Goal: Task Accomplishment & Management: Complete application form

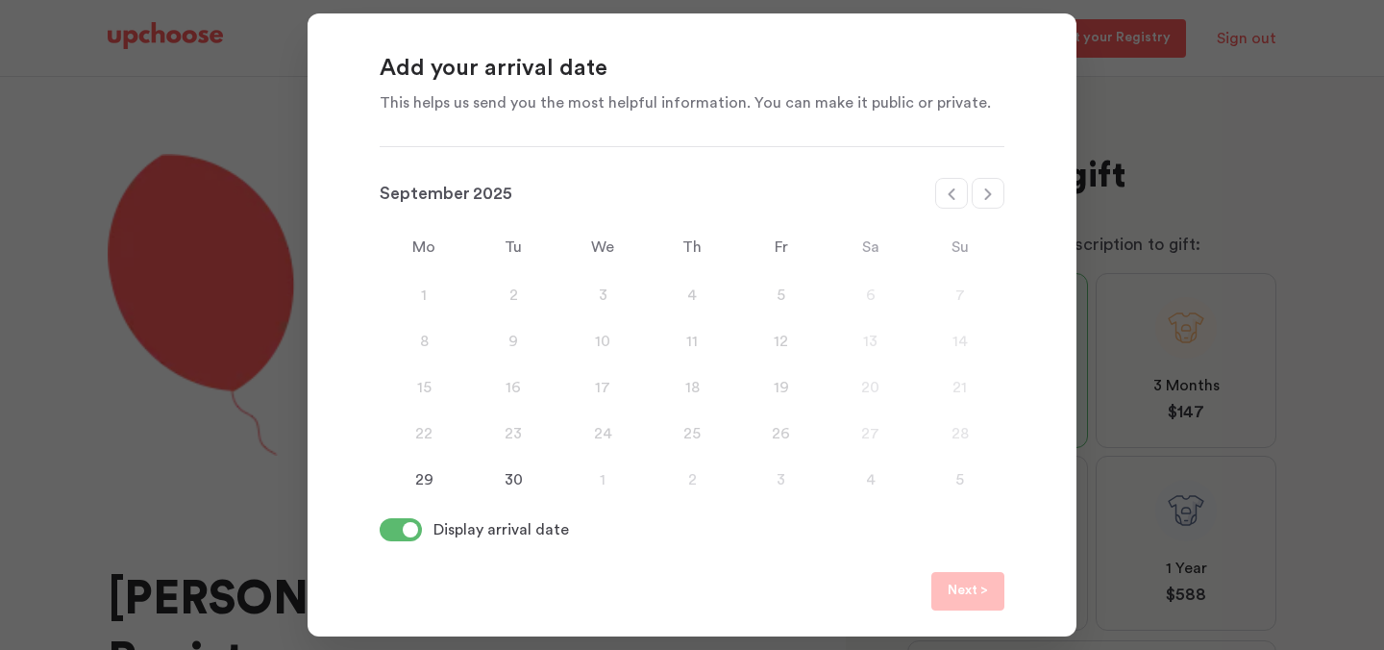
click at [995, 190] on icon at bounding box center [988, 193] width 15 height 15
select select "January"
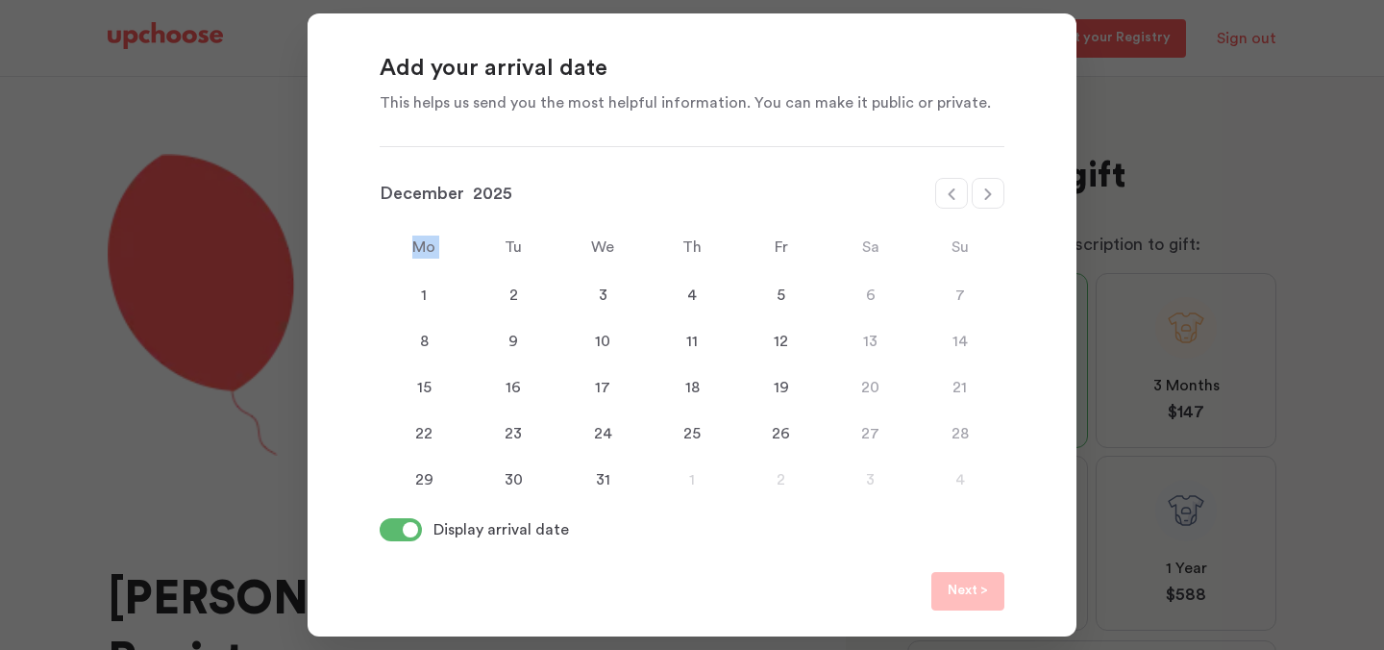
select select "2026"
click at [964, 441] on div "25" at bounding box center [959, 433] width 89 height 23
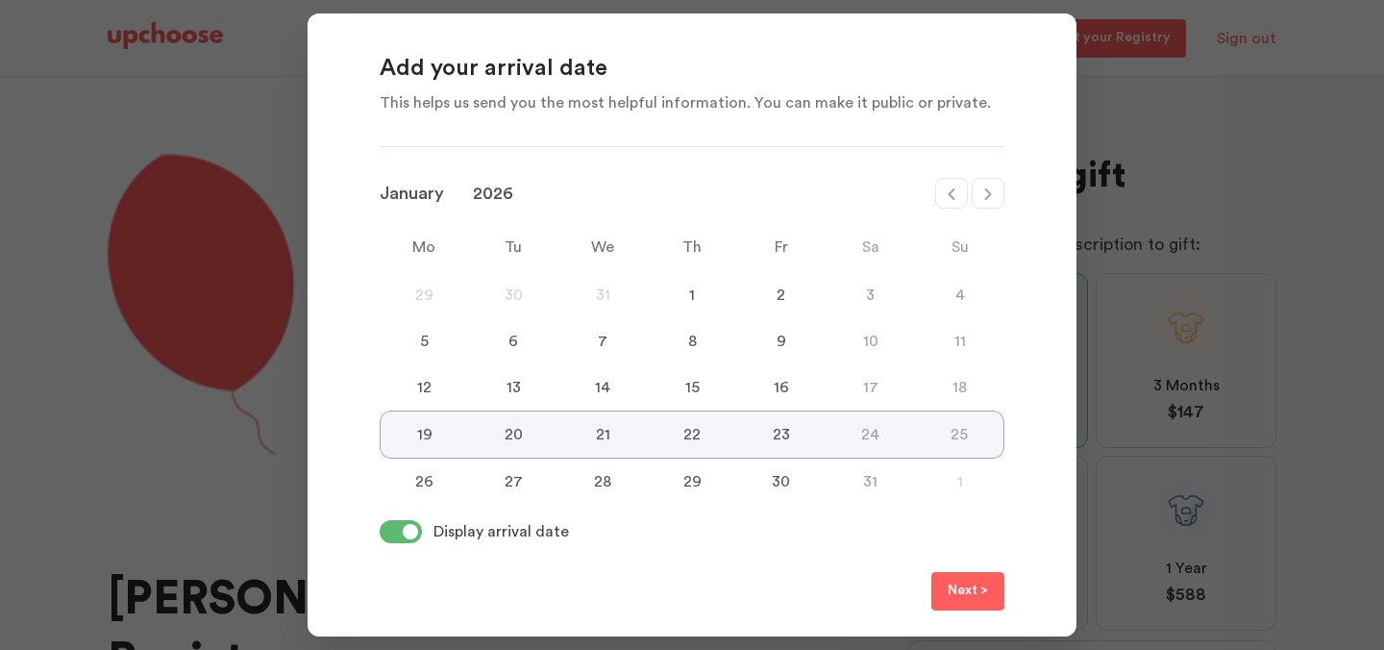
click at [939, 591] on button "Next >" at bounding box center [968, 591] width 73 height 38
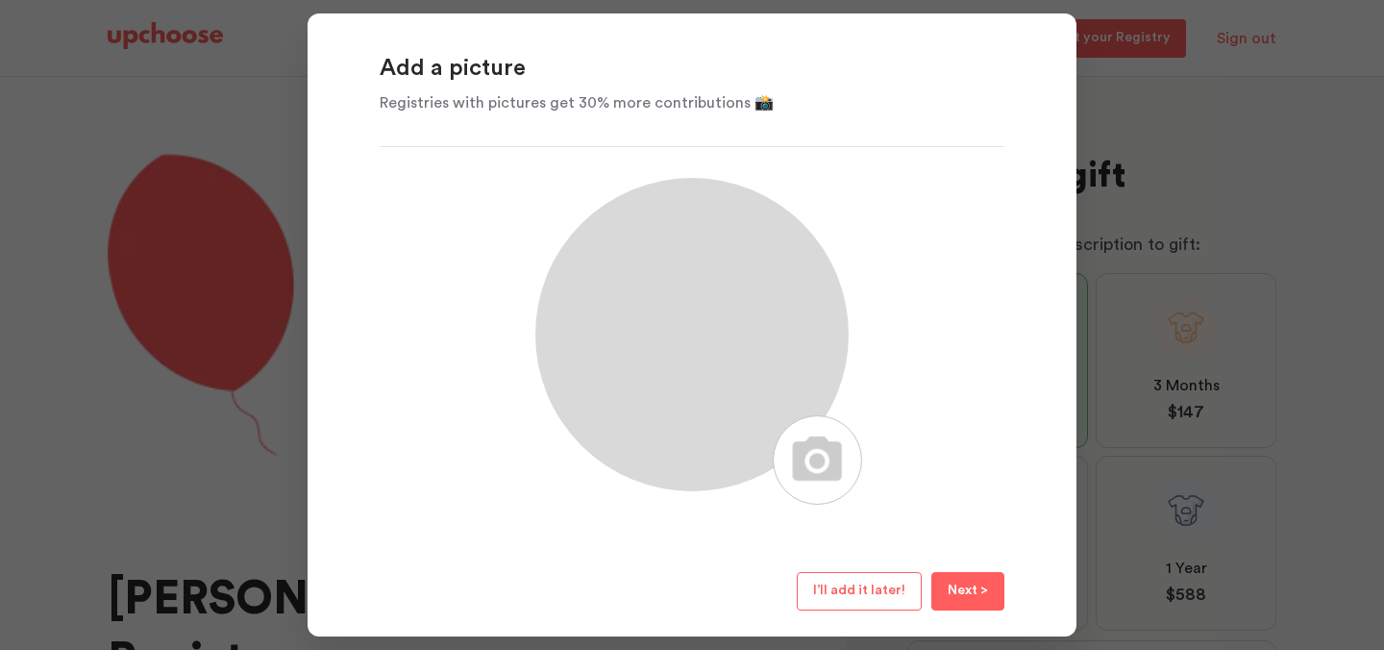
click at [821, 457] on label at bounding box center [817, 459] width 89 height 89
click at [821, 422] on input "file" at bounding box center [827, 419] width 19 height 6
type input "C:\fakepath\NM2_1898.jpg"
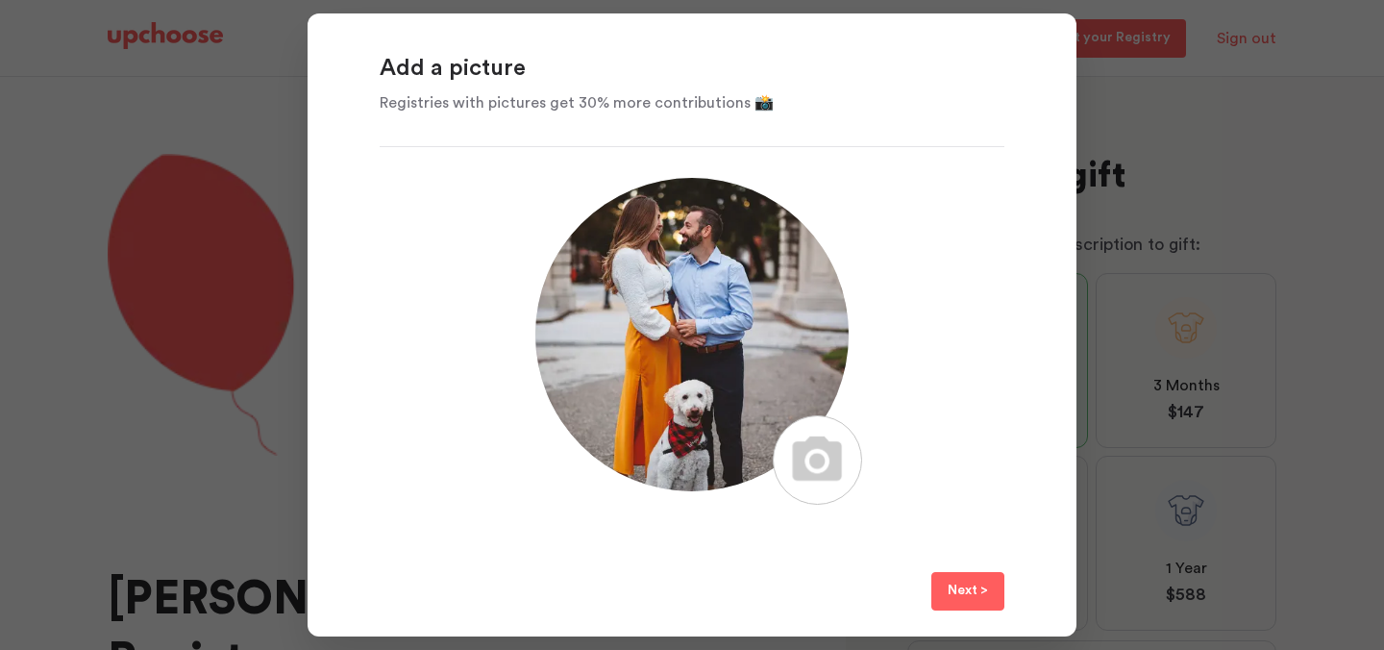
click at [980, 604] on button "Next >" at bounding box center [968, 591] width 73 height 38
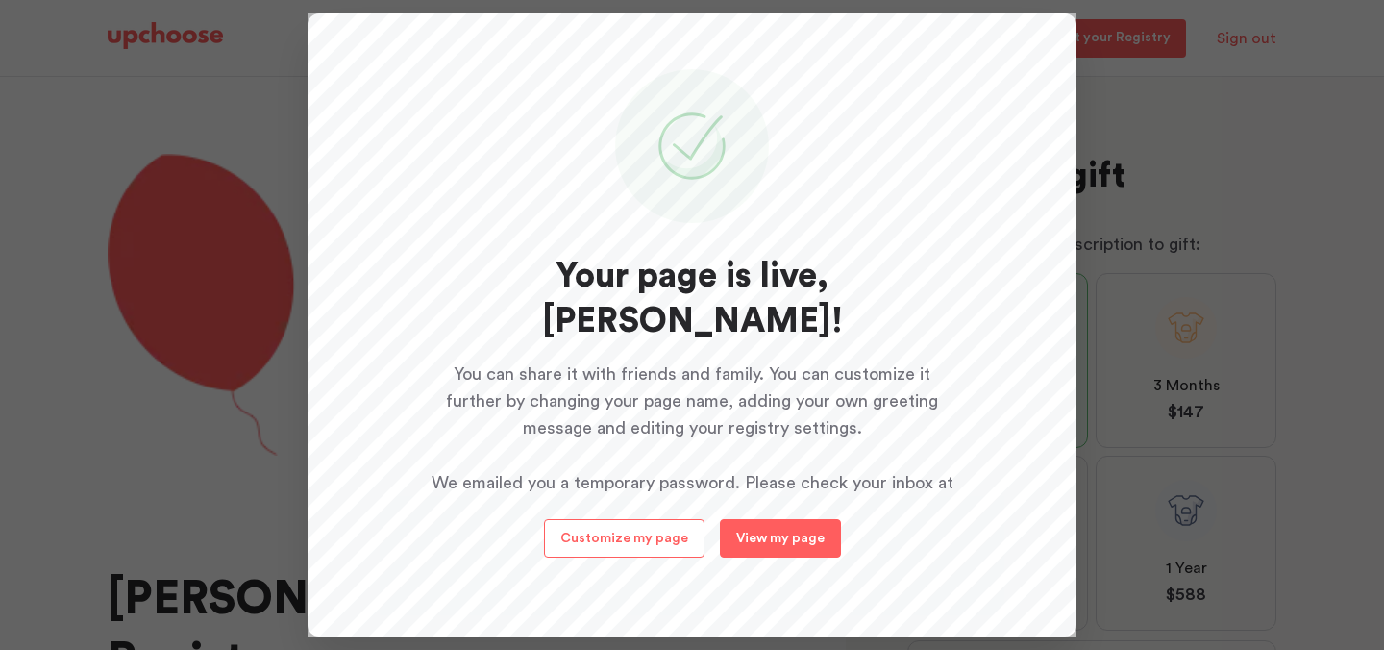
click at [775, 534] on p "View my page" at bounding box center [780, 539] width 88 height 14
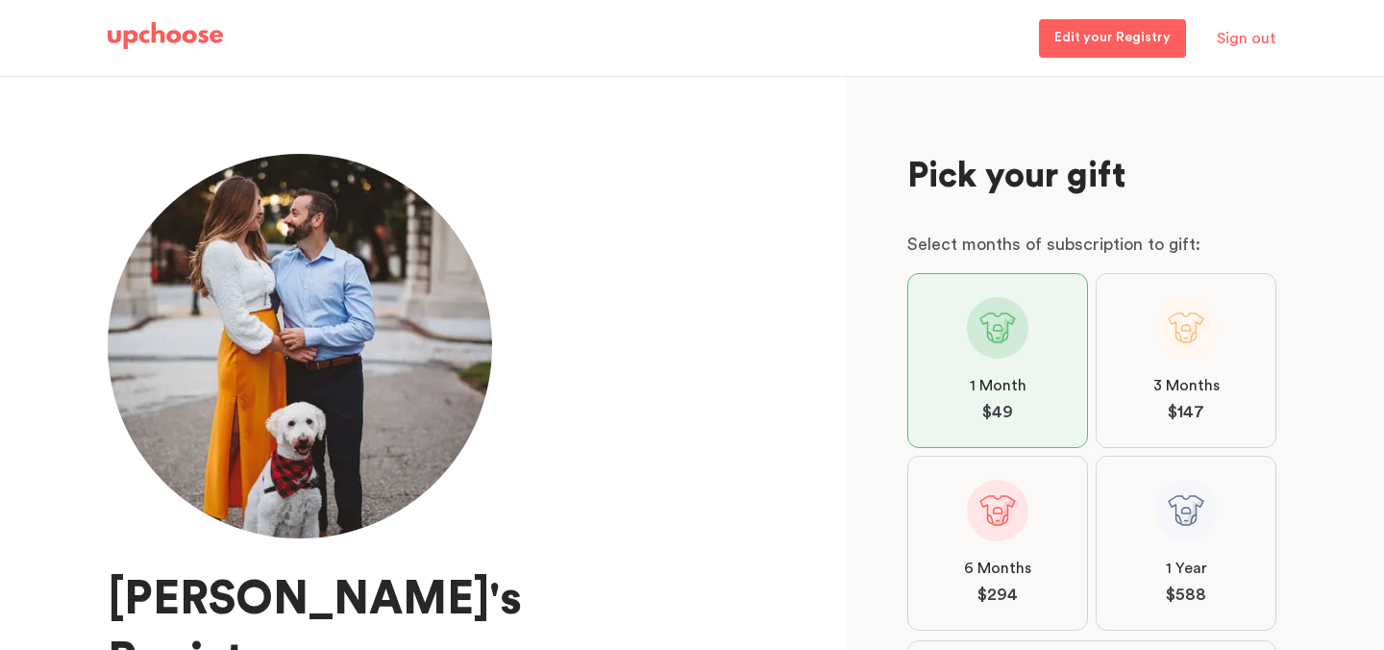
click at [180, 30] on img at bounding box center [165, 35] width 115 height 27
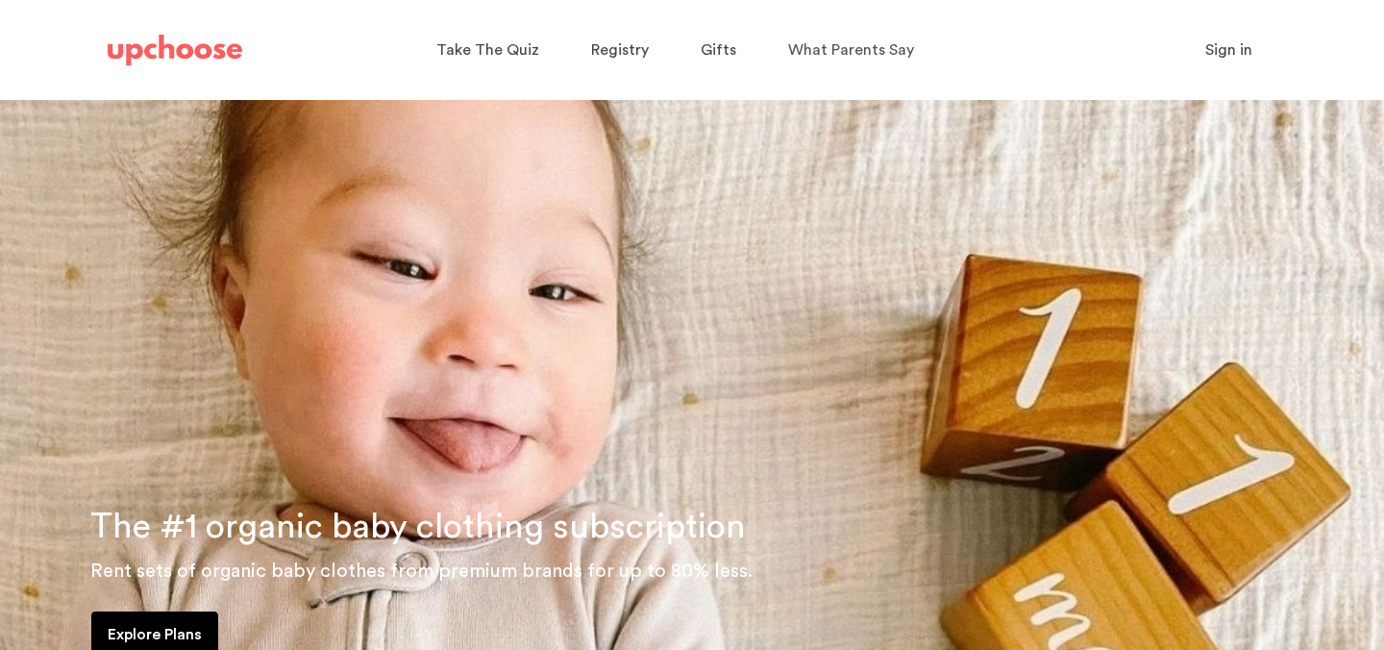
click at [1222, 51] on span "Sign in" at bounding box center [1229, 49] width 47 height 15
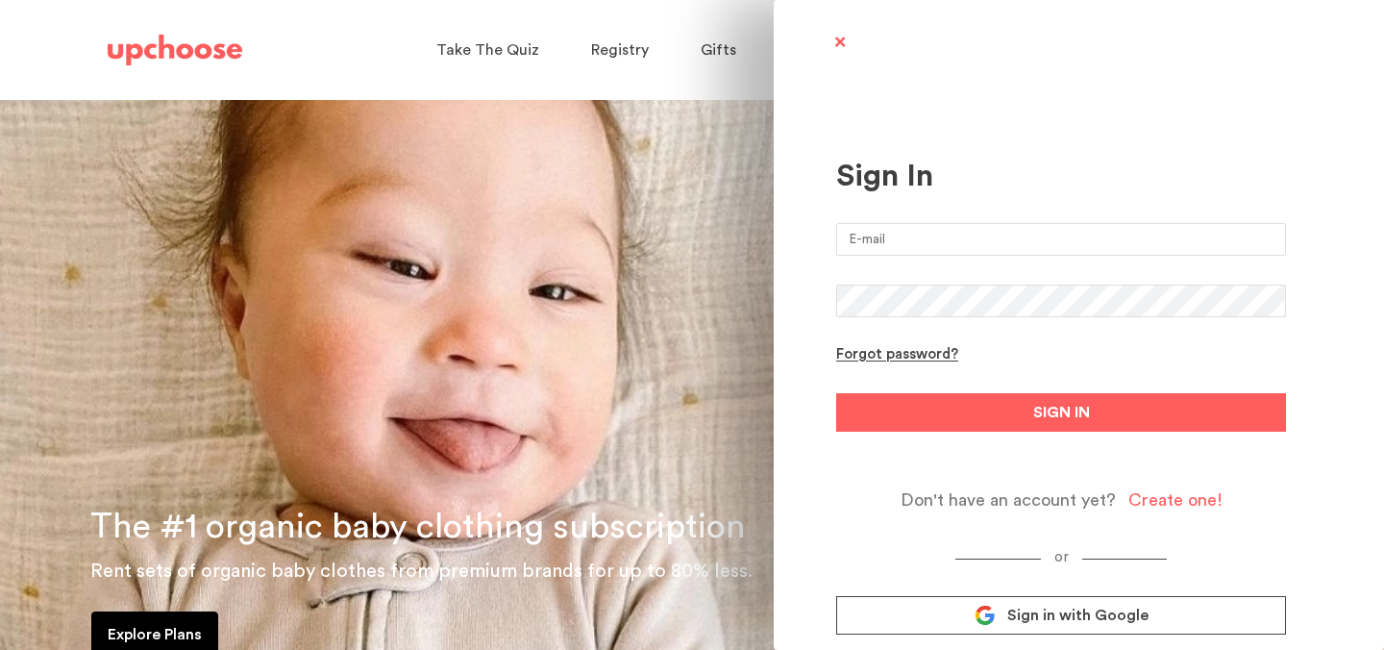
click at [992, 238] on input "email" at bounding box center [1061, 239] width 450 height 33
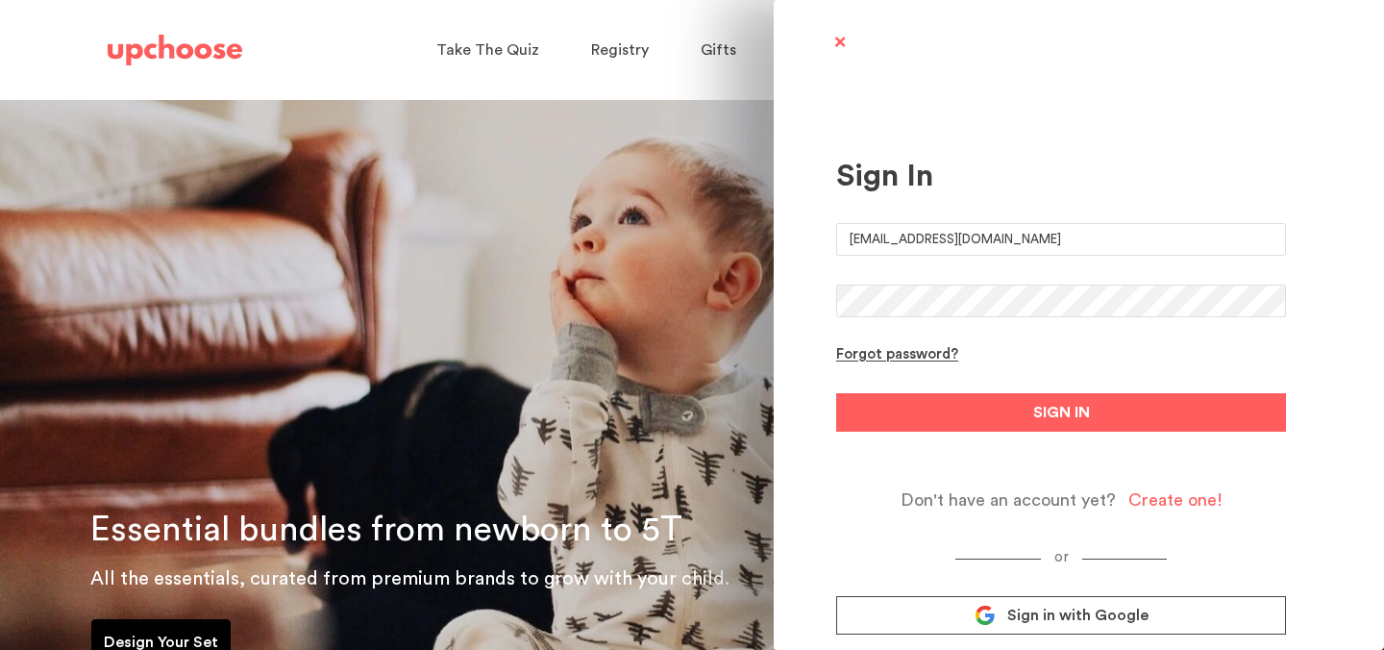
type input "babymuschelli2026@gmail.com"
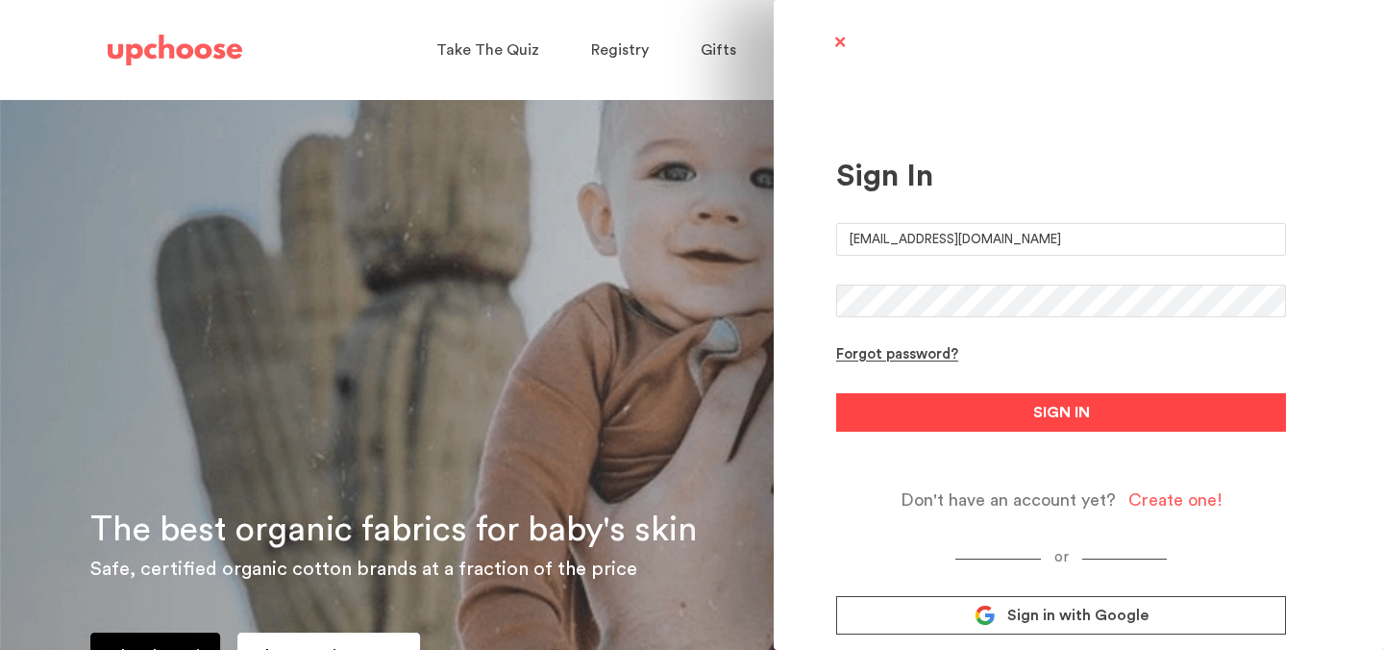
click at [987, 412] on button "SIGN IN" at bounding box center [1061, 412] width 450 height 38
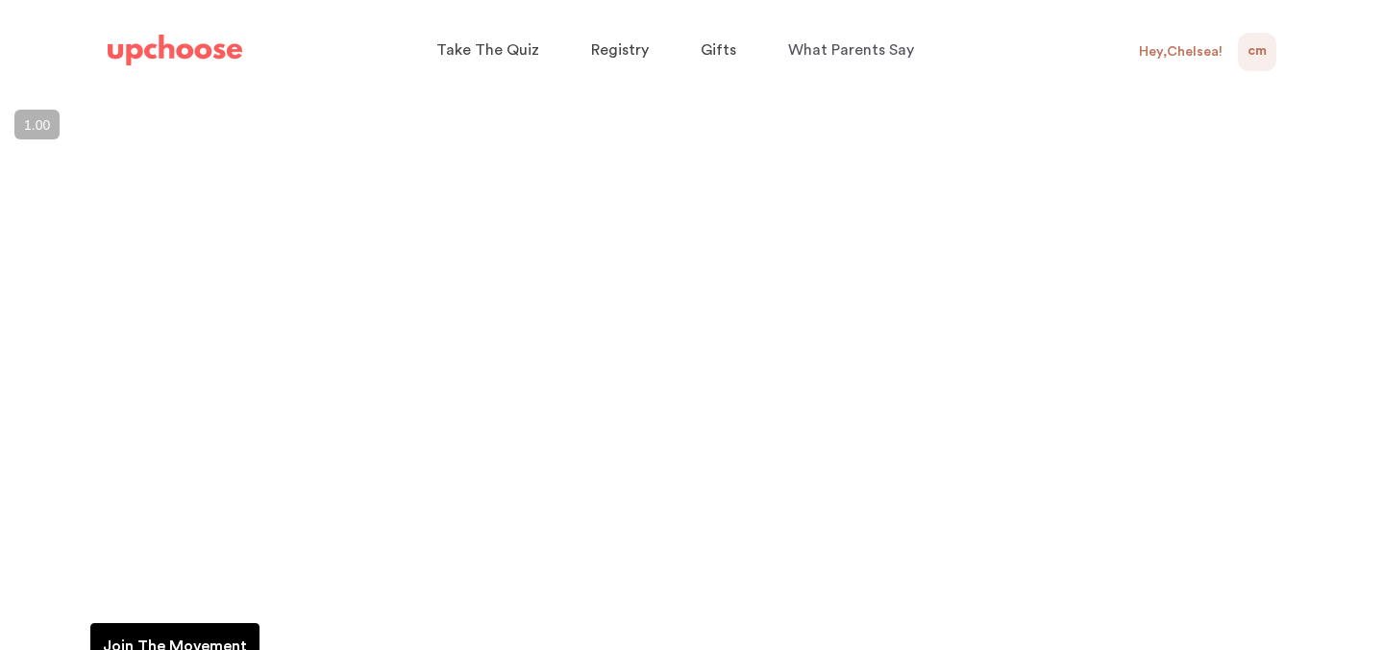
scroll to position [11, 0]
click at [616, 42] on span "Registry" at bounding box center [620, 49] width 58 height 15
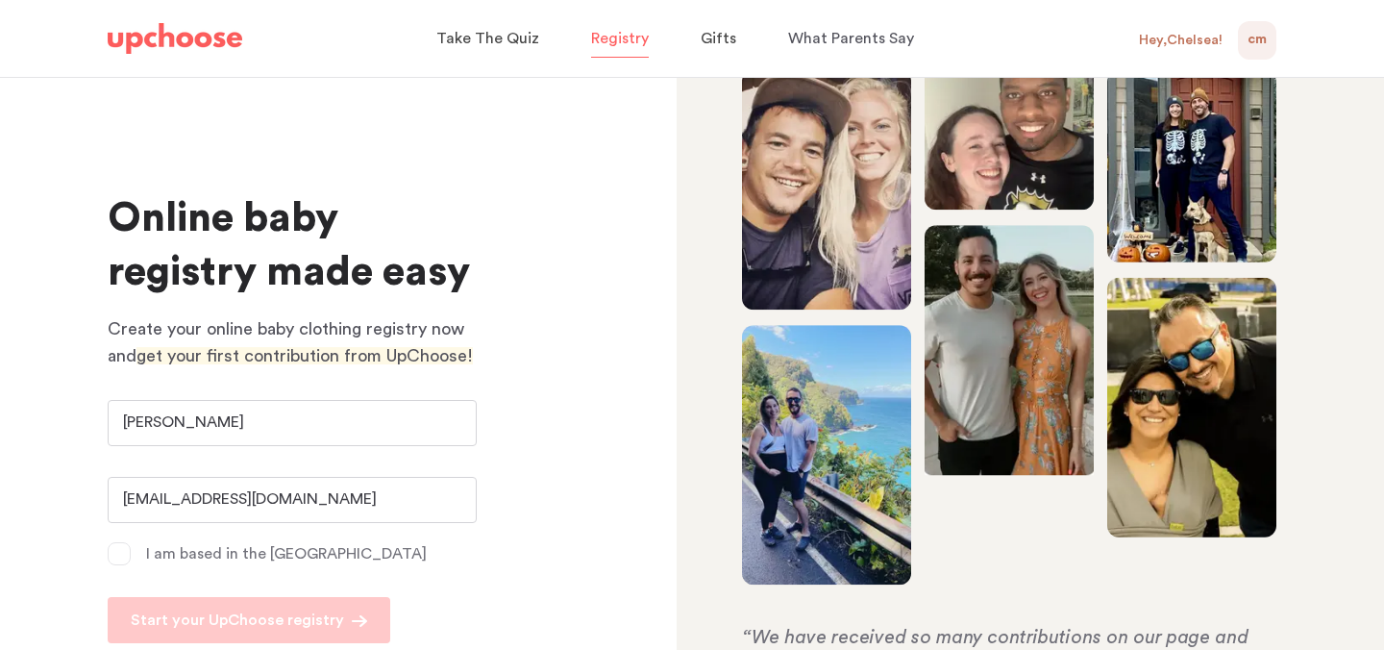
scroll to position [98, 0]
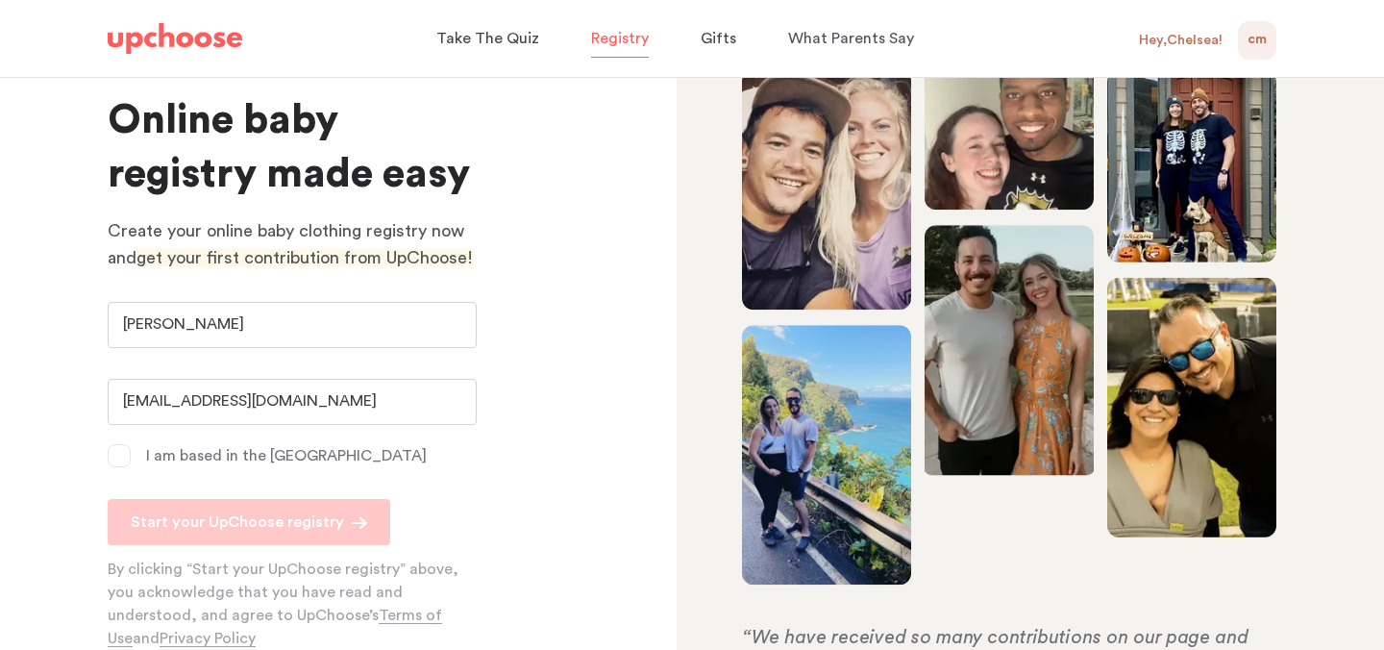
click at [1183, 42] on div "Hey, Chelsea !" at bounding box center [1181, 40] width 84 height 17
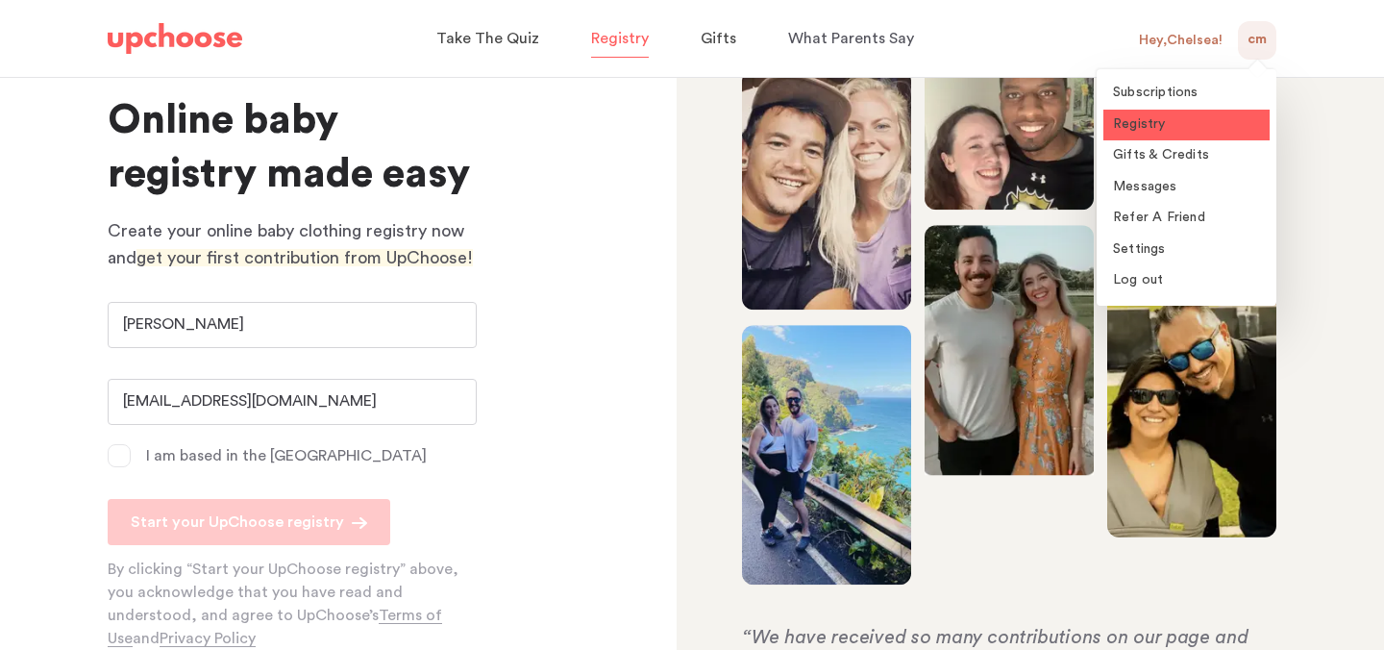
click at [1144, 137] on link "Registry" at bounding box center [1187, 126] width 166 height 32
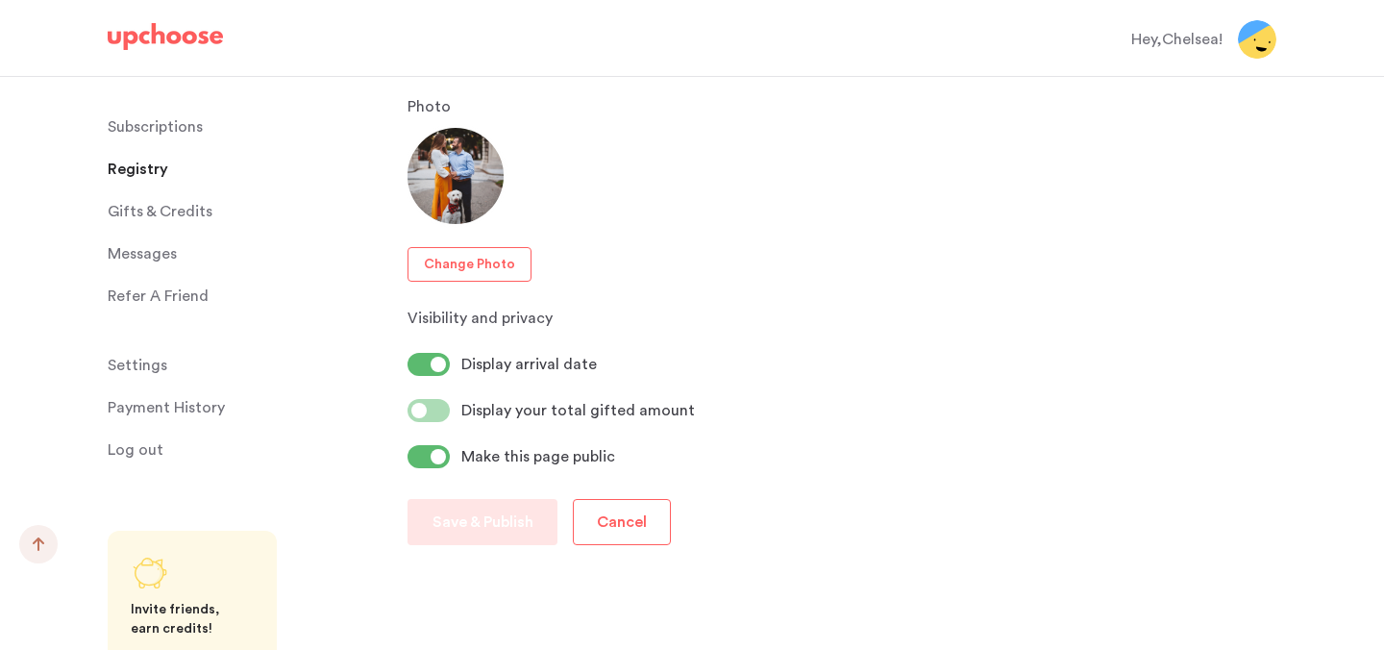
scroll to position [1292, 0]
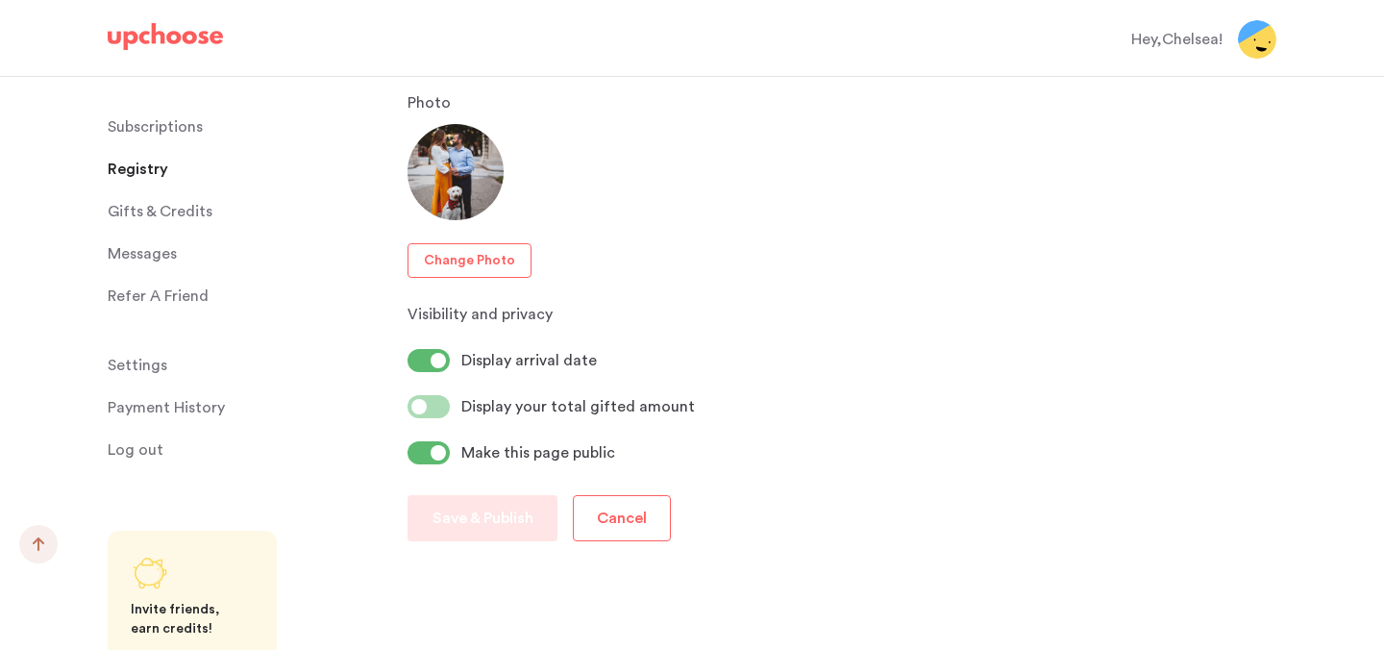
click at [169, 214] on span "Gifts & Credits" at bounding box center [160, 211] width 105 height 38
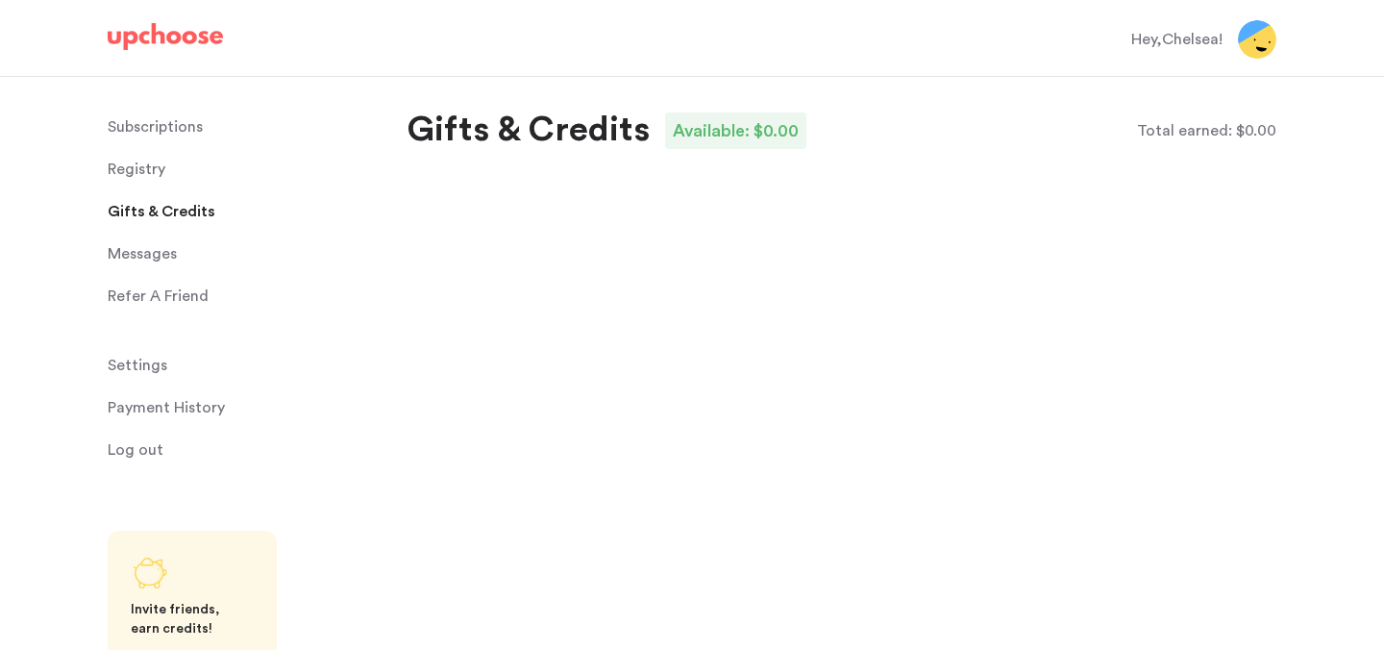
click at [143, 159] on span "Registry" at bounding box center [137, 169] width 58 height 38
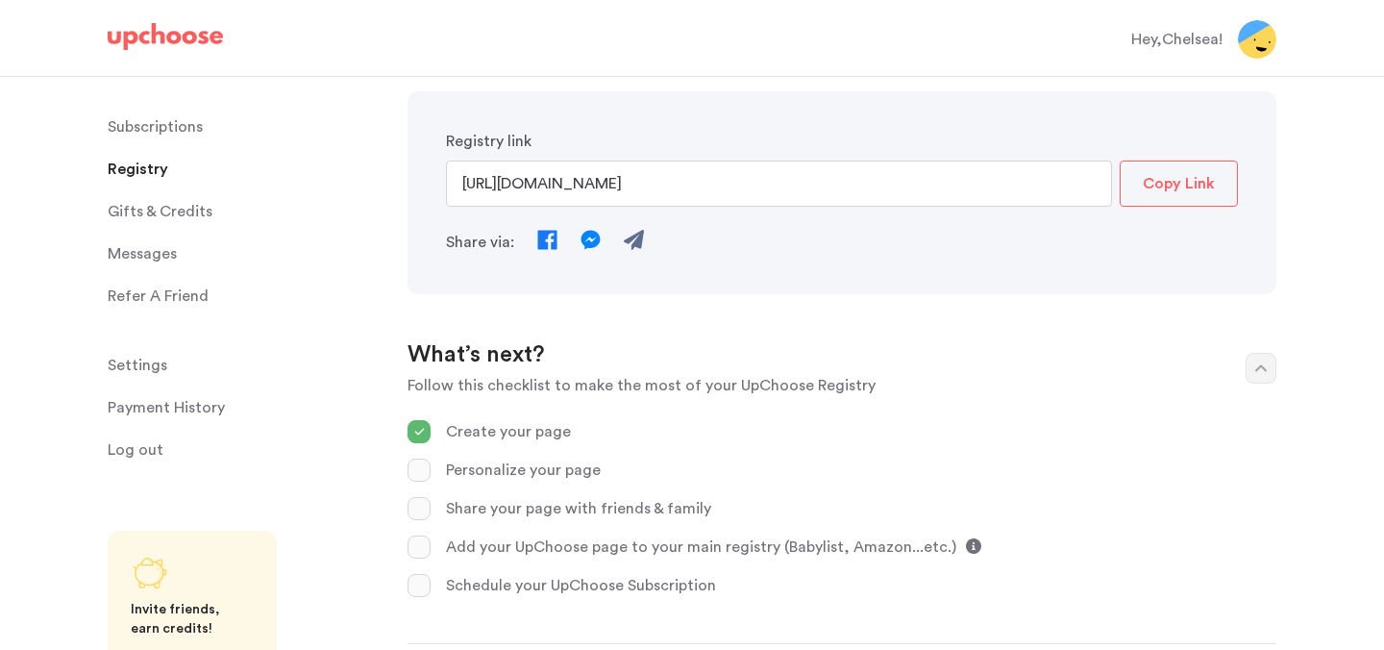
scroll to position [224, 0]
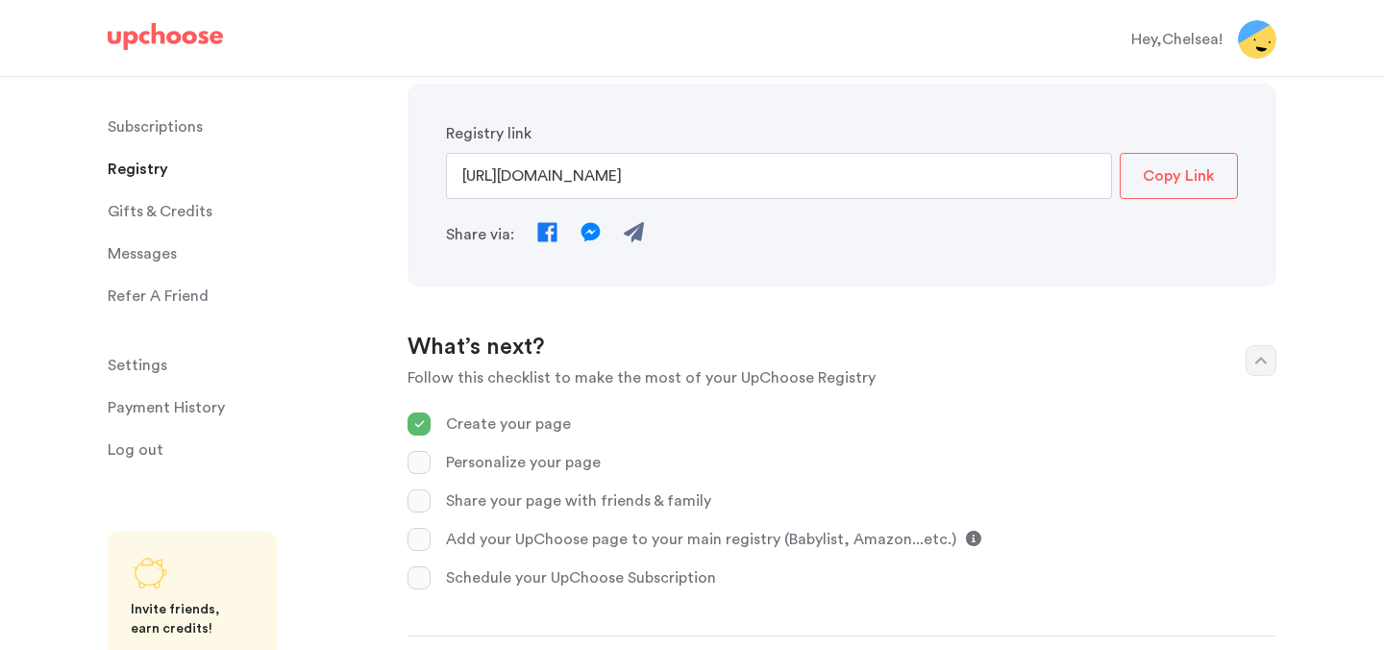
click at [457, 457] on p "Personalize your page" at bounding box center [861, 462] width 831 height 23
click at [427, 460] on div at bounding box center [419, 462] width 23 height 23
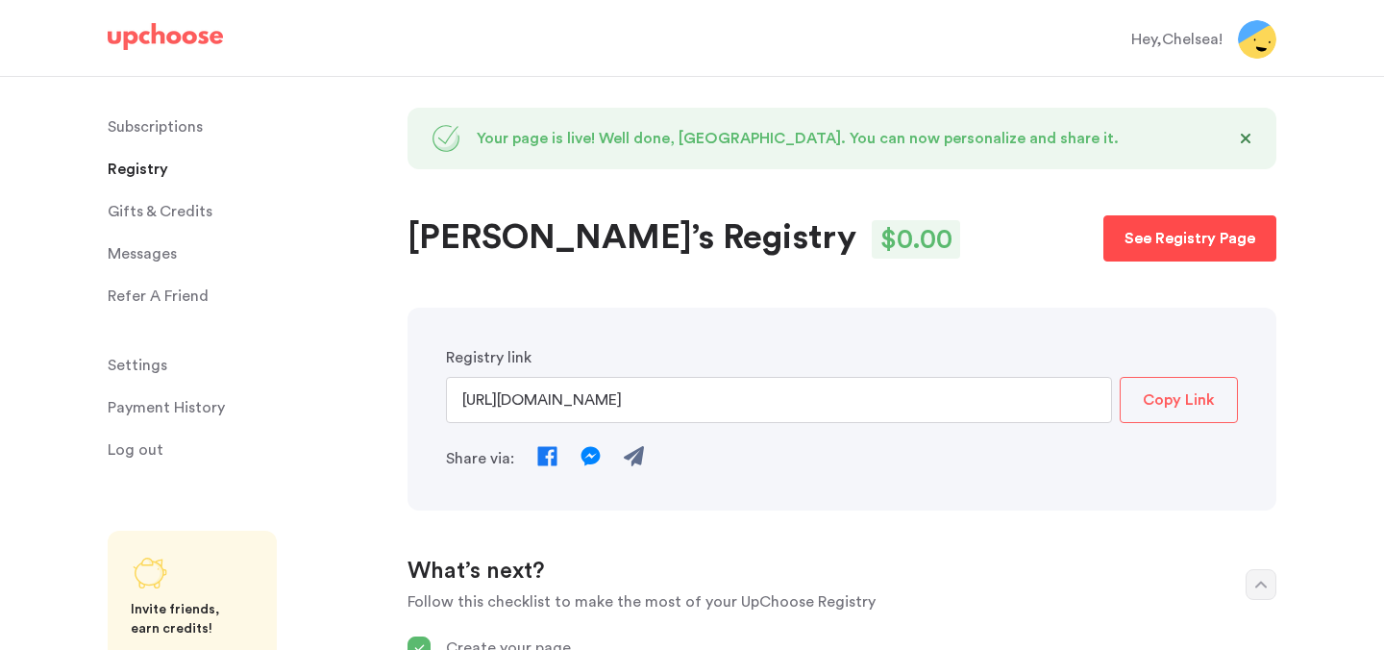
click at [1131, 234] on p "See Registry Page" at bounding box center [1190, 238] width 131 height 23
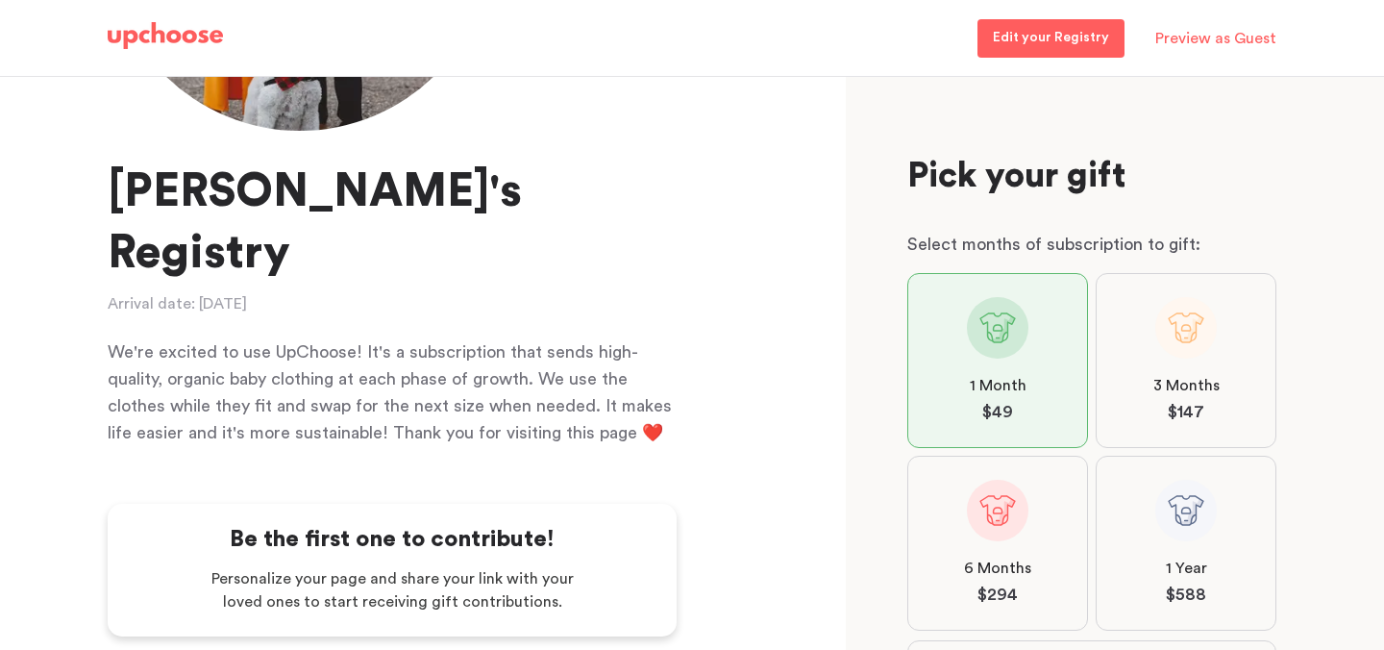
click at [1204, 42] on p "Preview as Guest" at bounding box center [1216, 38] width 121 height 38
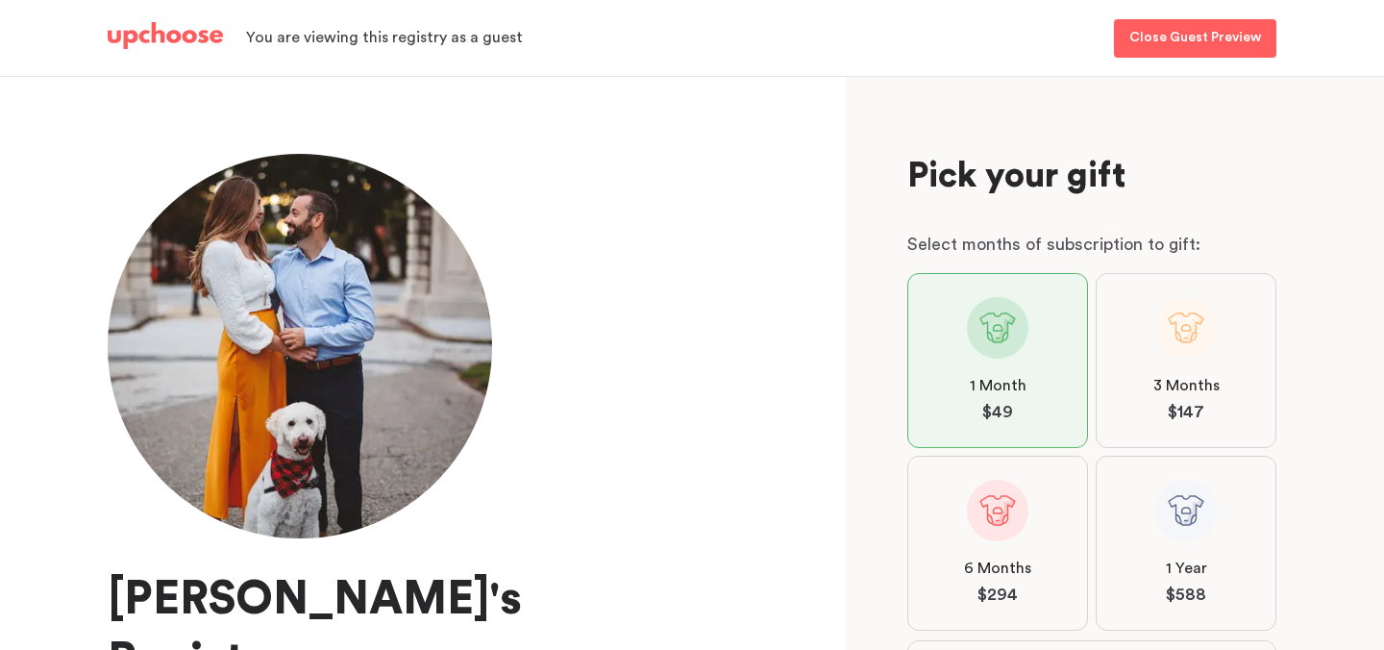
click at [183, 28] on img at bounding box center [165, 35] width 115 height 27
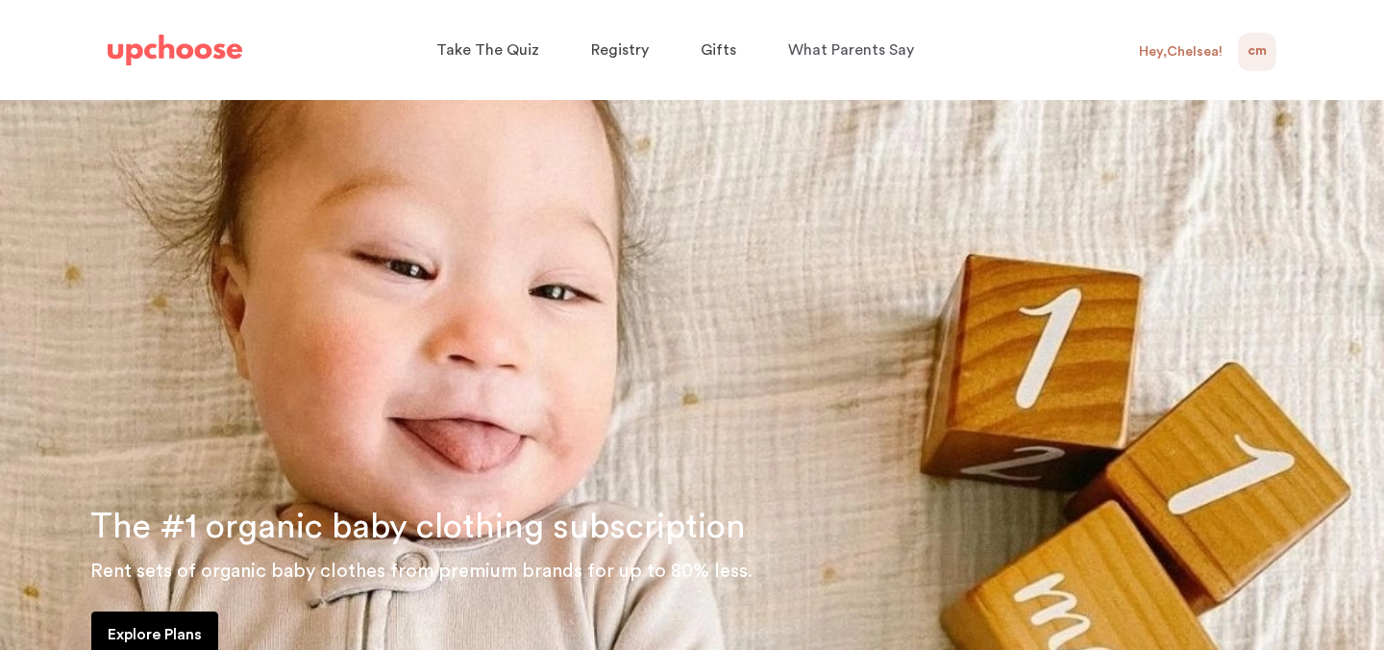
click at [1248, 54] on span "CM" at bounding box center [1257, 51] width 19 height 23
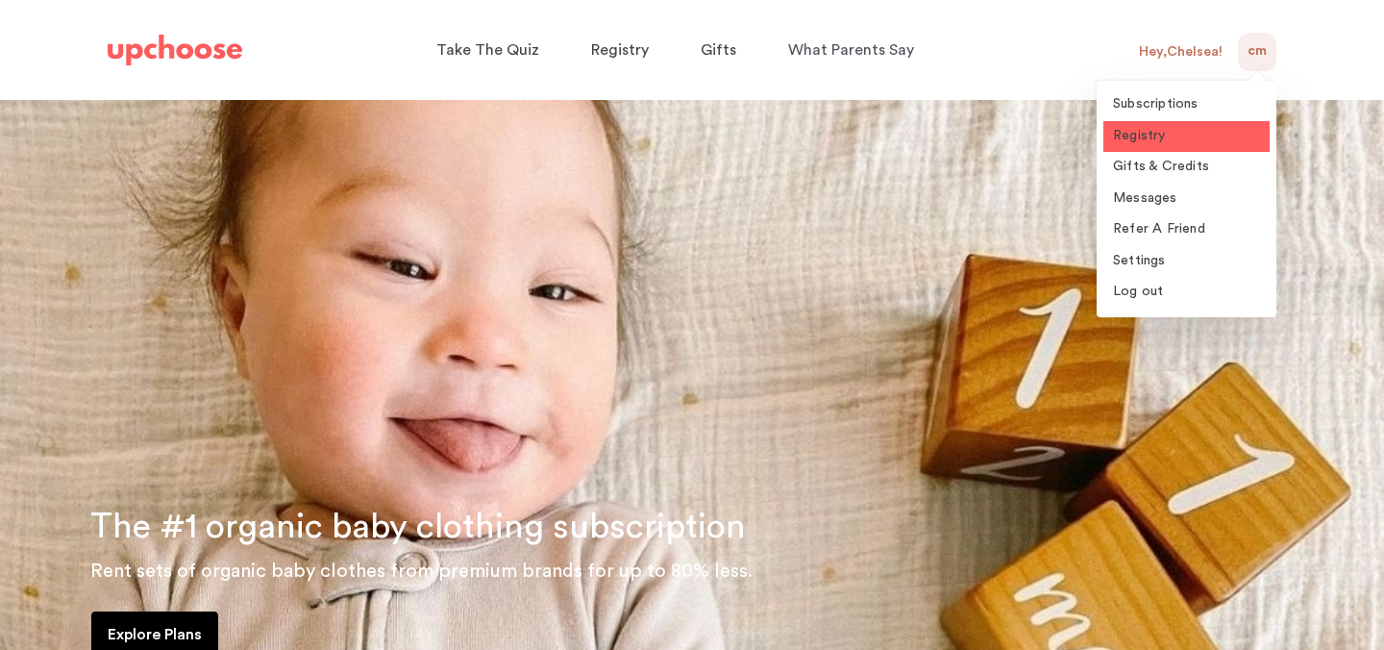
click at [1176, 134] on link "Registry" at bounding box center [1187, 137] width 166 height 32
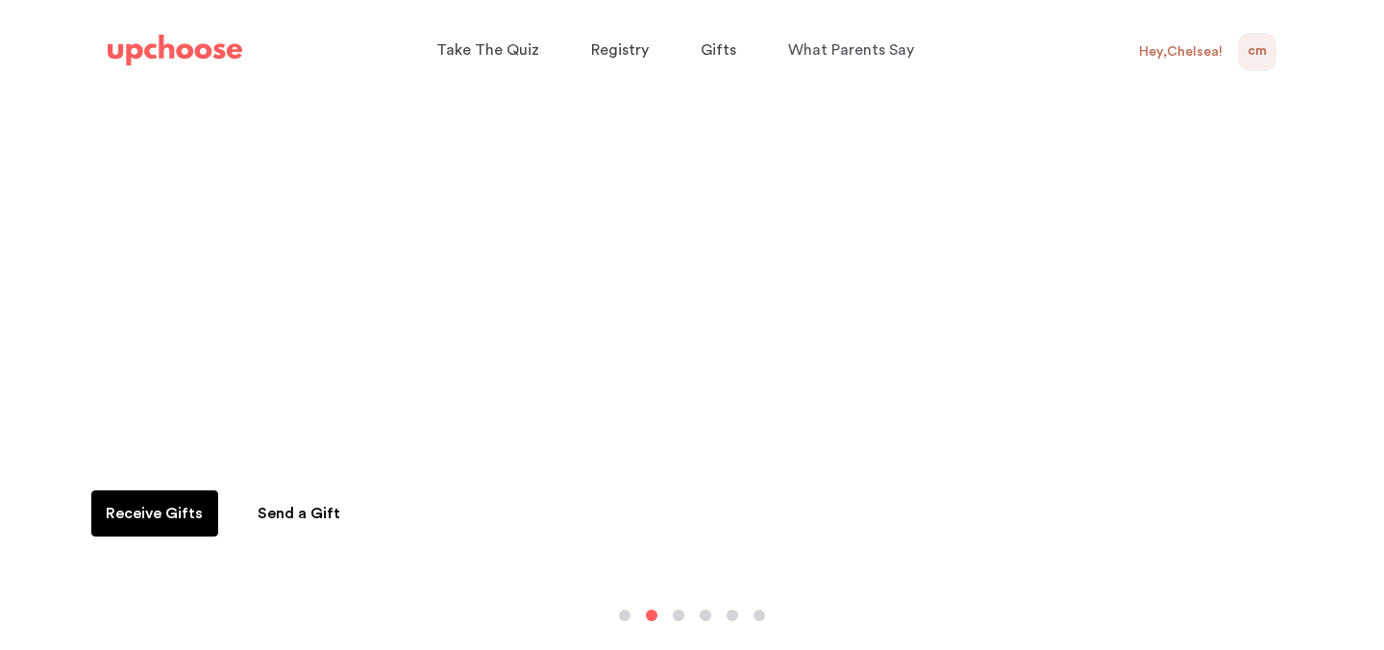
scroll to position [133, 0]
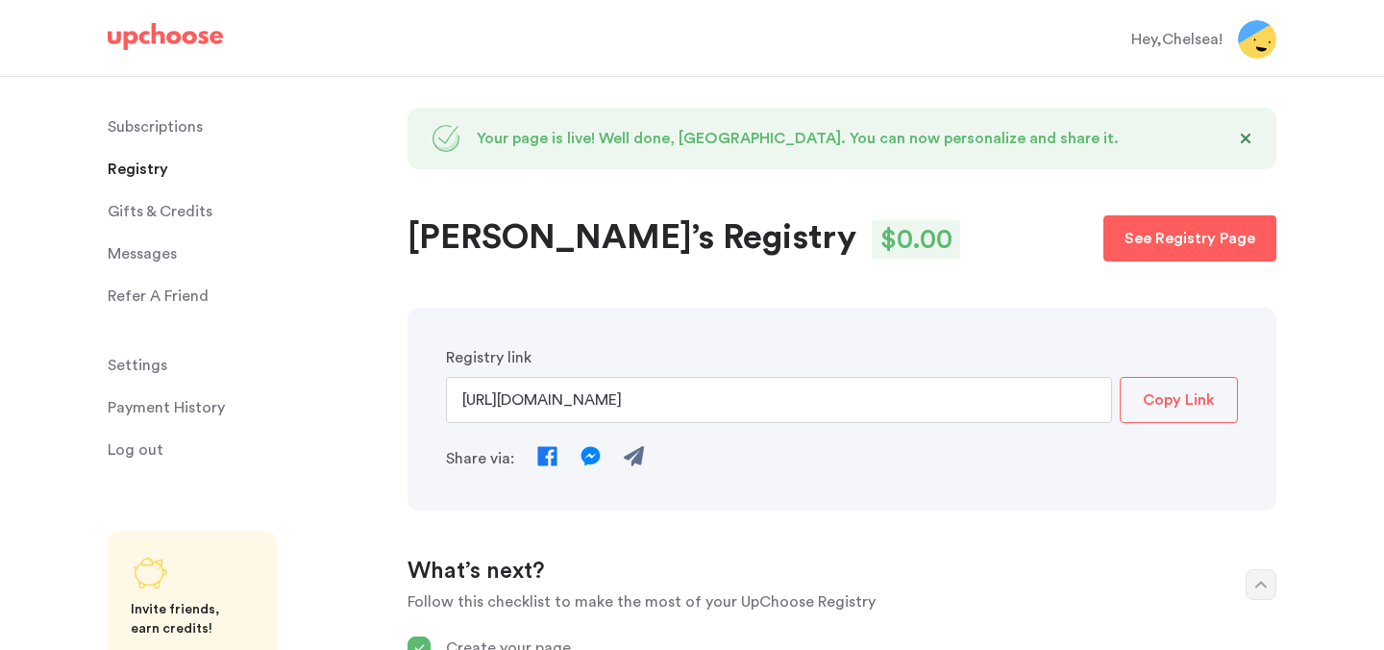
click at [135, 129] on p "Subscriptions" at bounding box center [155, 127] width 95 height 38
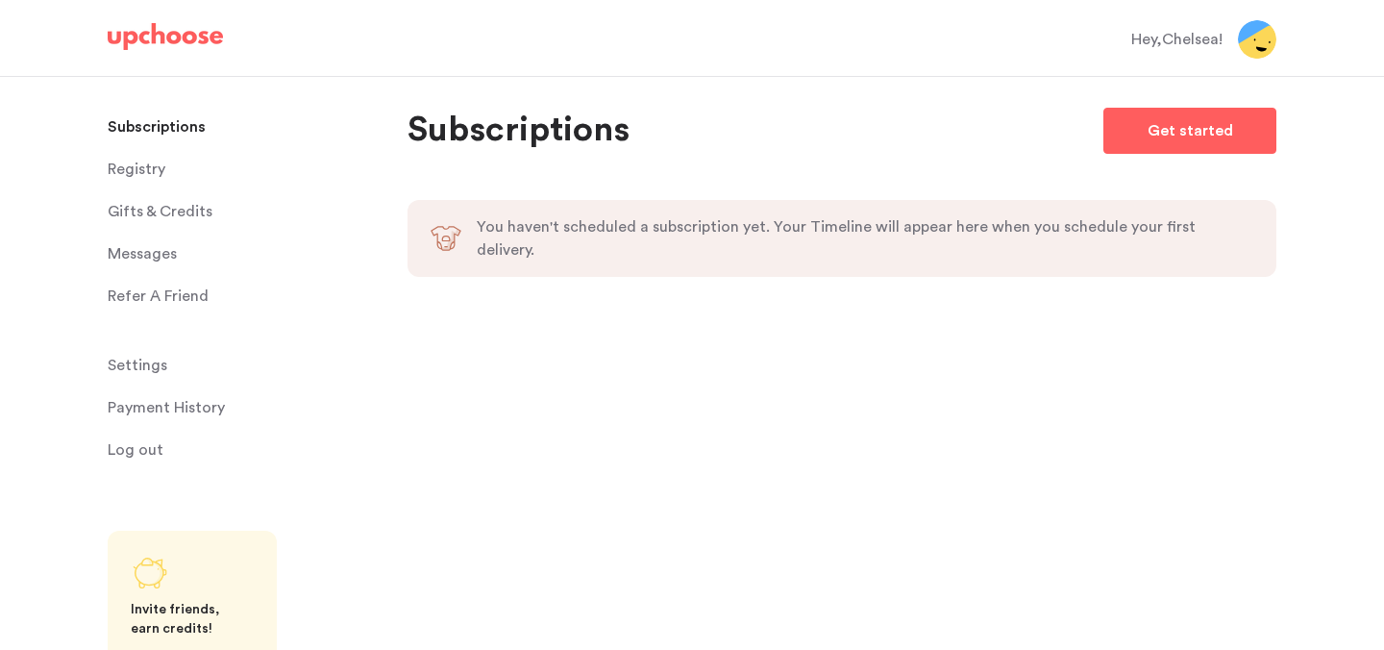
click at [130, 162] on span "Registry" at bounding box center [137, 169] width 58 height 38
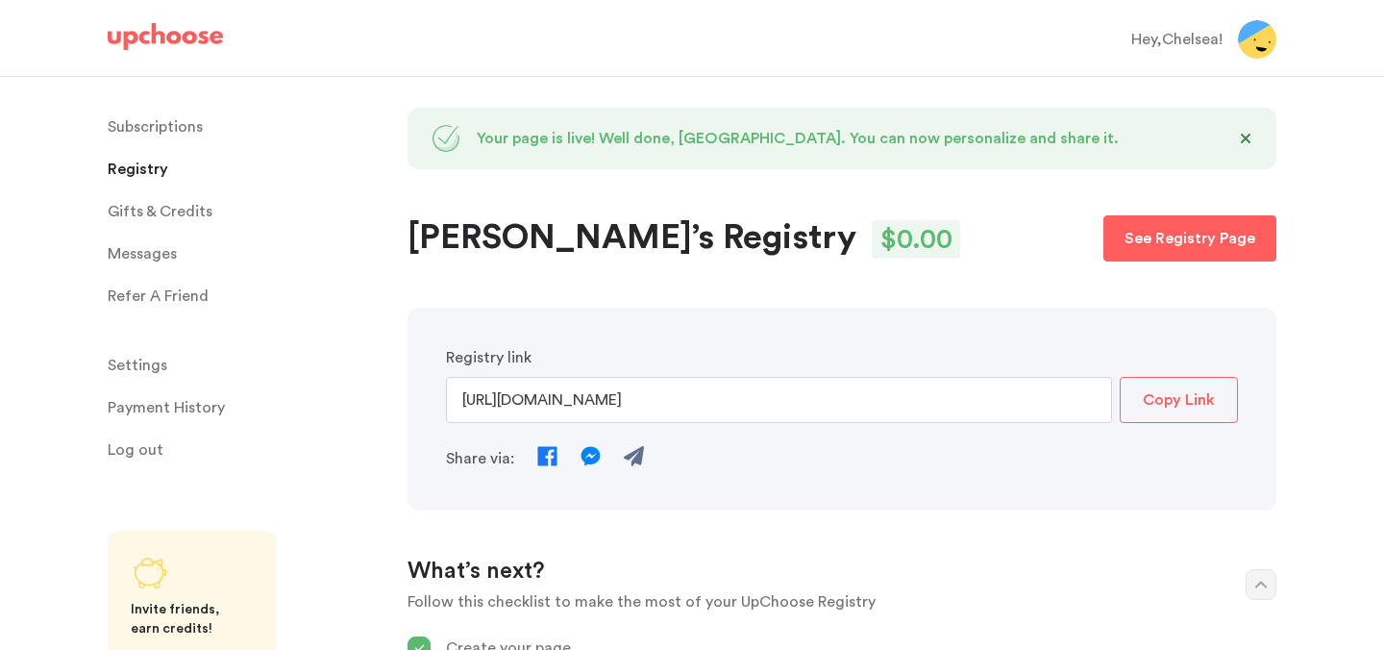
click at [1188, 396] on p "Copy Link" at bounding box center [1179, 399] width 72 height 23
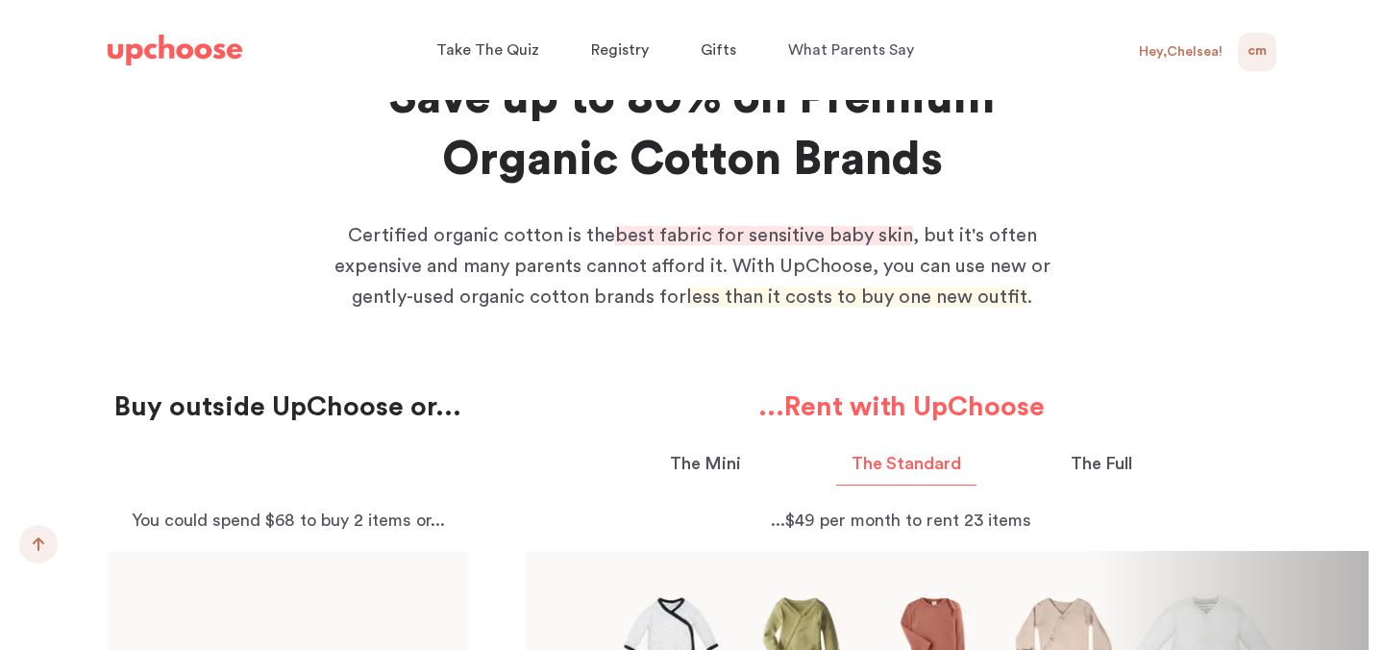
scroll to position [1736, 0]
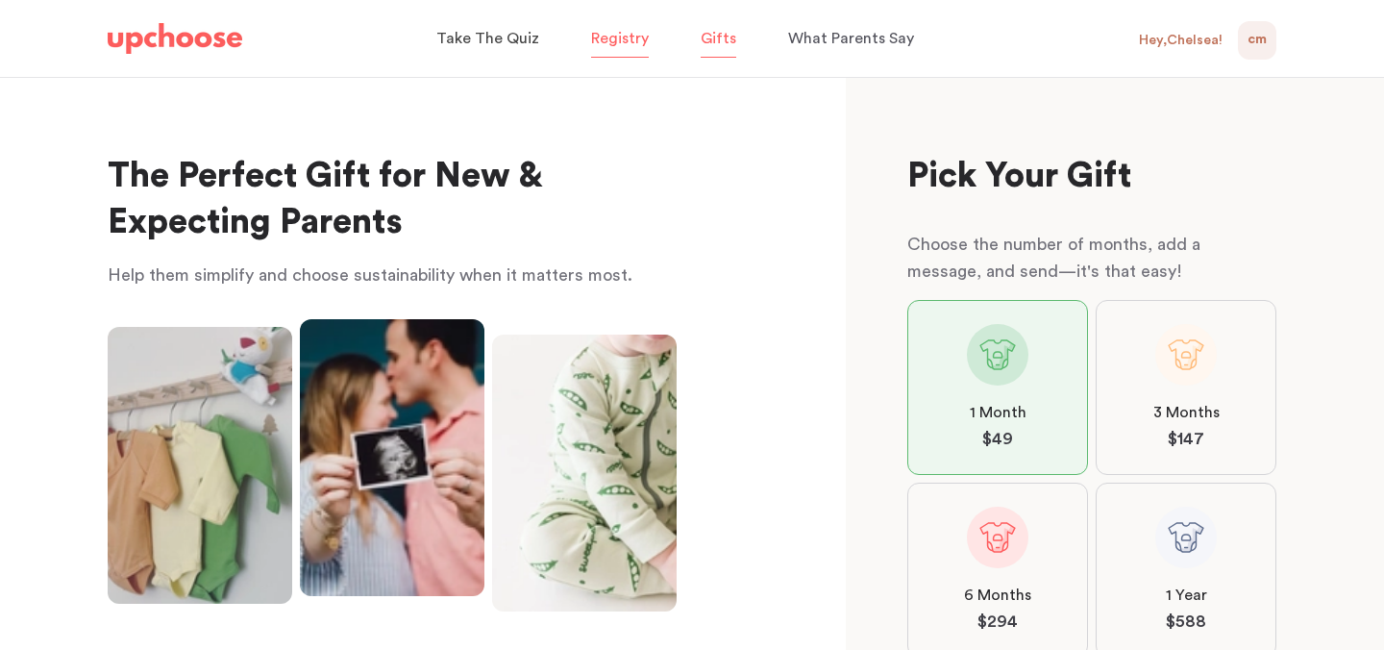
click at [609, 33] on span "Registry" at bounding box center [620, 38] width 58 height 15
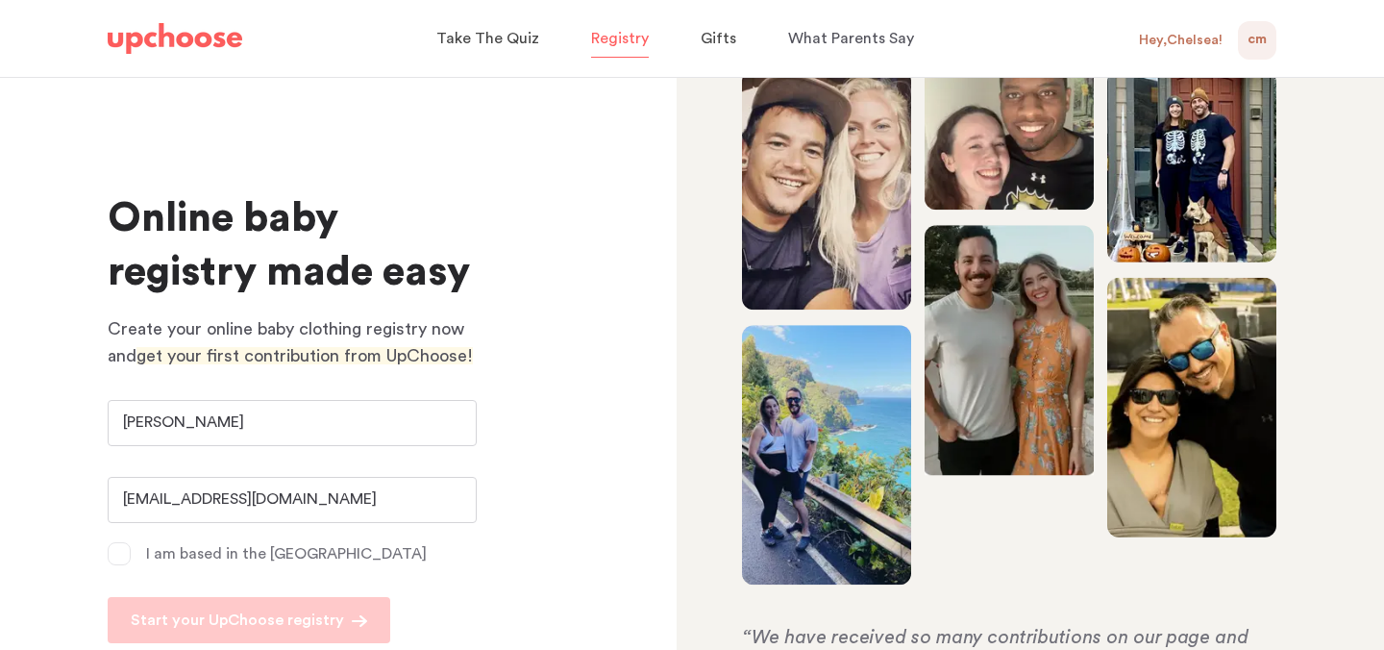
click at [1172, 42] on div "Hey, Chelsea !" at bounding box center [1181, 40] width 84 height 17
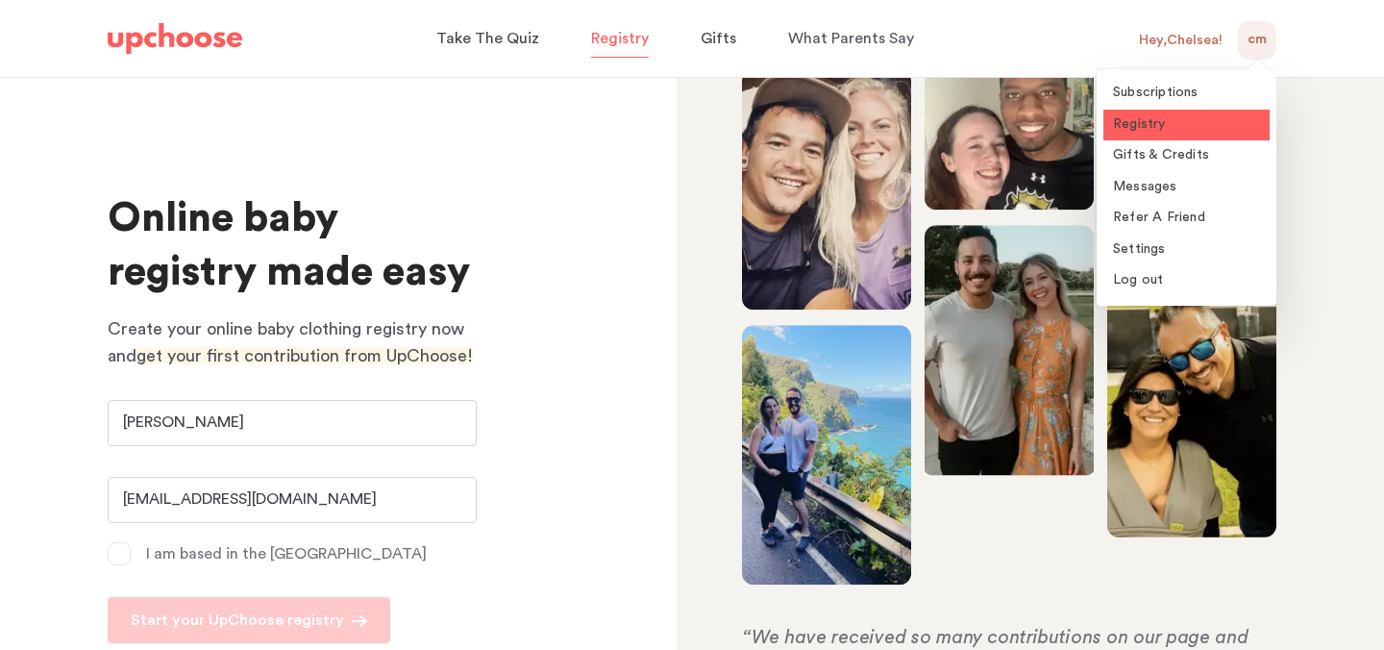
click at [1173, 127] on link "Registry" at bounding box center [1187, 126] width 166 height 32
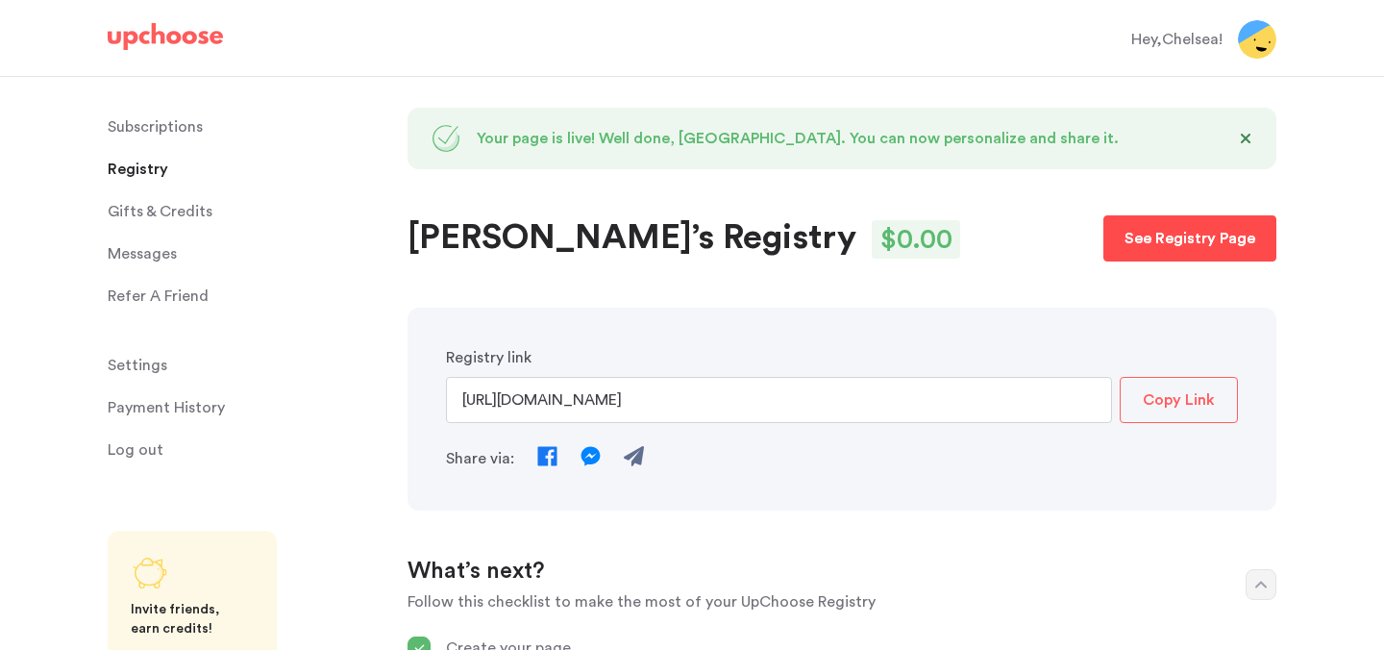
click at [1177, 236] on p "See Registry Page" at bounding box center [1190, 238] width 131 height 23
click at [1160, 405] on p "Copy Link" at bounding box center [1179, 399] width 72 height 23
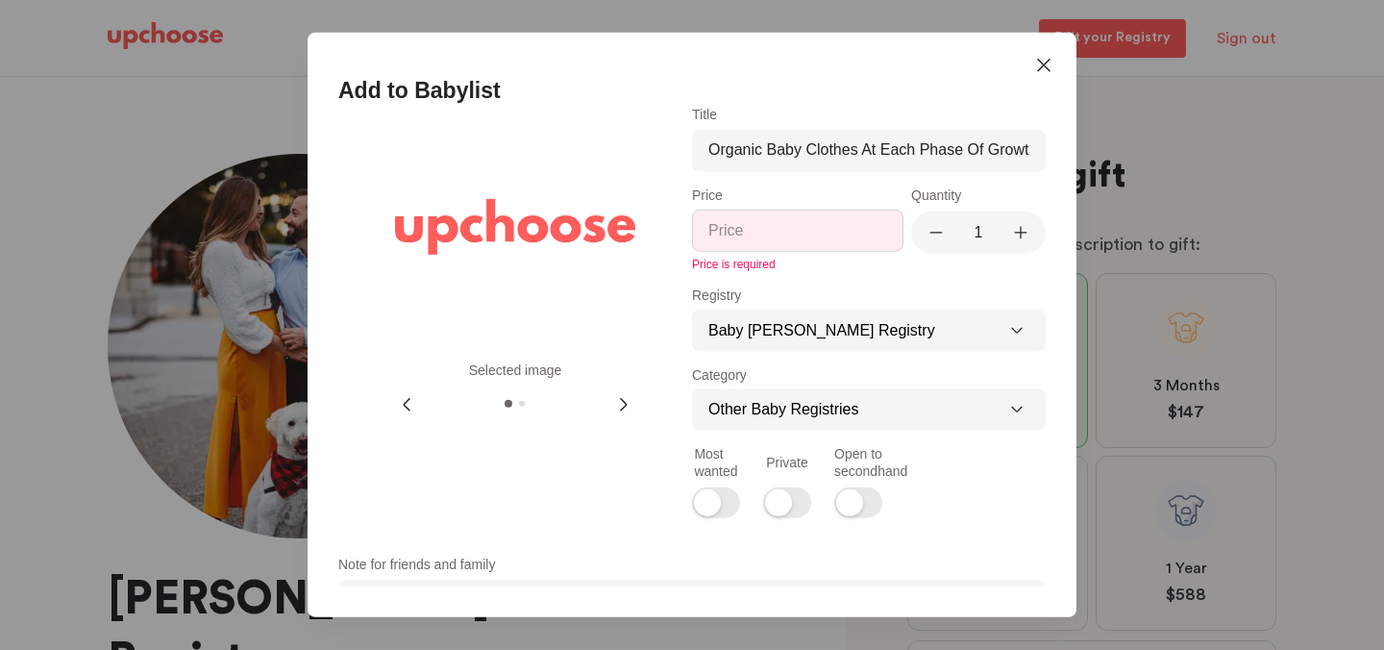
click at [799, 234] on input "Price" at bounding box center [798, 230] width 179 height 20
click at [805, 418] on select "Other Baby Registries A Little Something Extra✨ Feeding Sleeping Diapering Baby…" at bounding box center [869, 409] width 354 height 42
select select "-4"
click at [692, 388] on select "Other Baby Registries A Little Something Extra✨ Feeding Sleeping Diapering Baby…" at bounding box center [869, 409] width 354 height 42
click at [858, 228] on input "Price" at bounding box center [798, 230] width 179 height 20
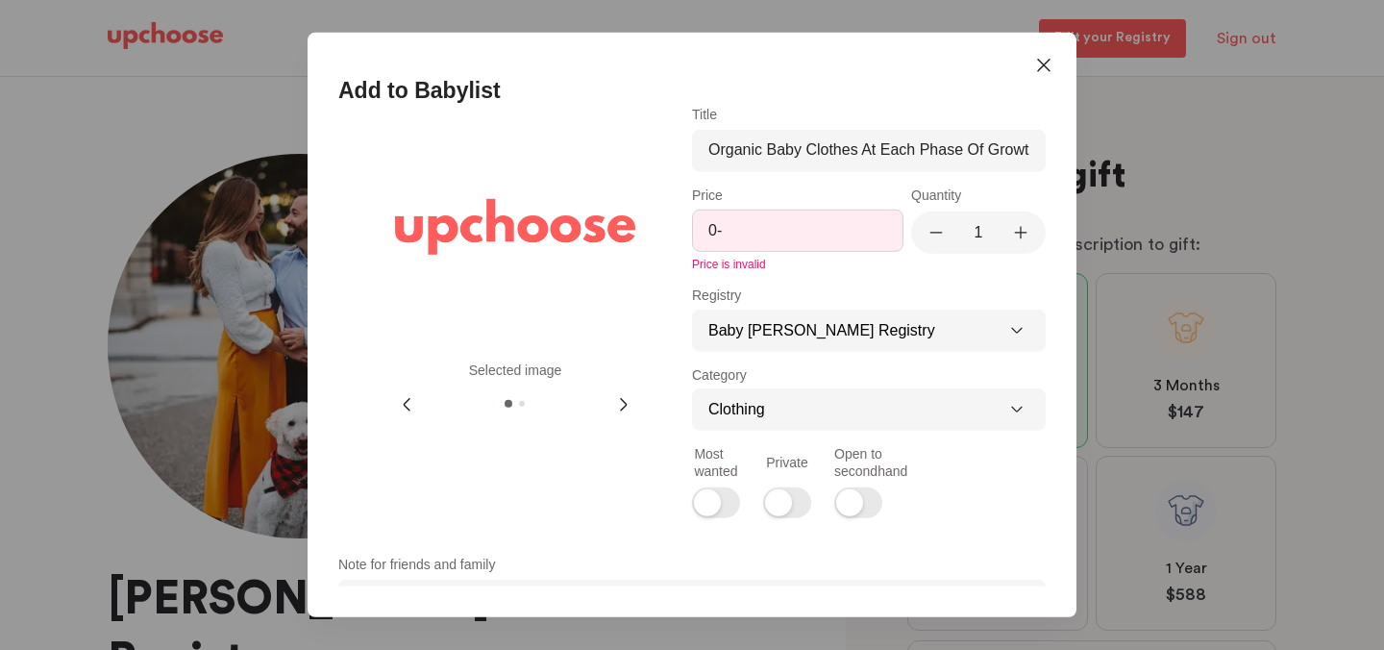
type input "0"
click at [1022, 231] on icon "Plus" at bounding box center [1020, 232] width 19 height 19
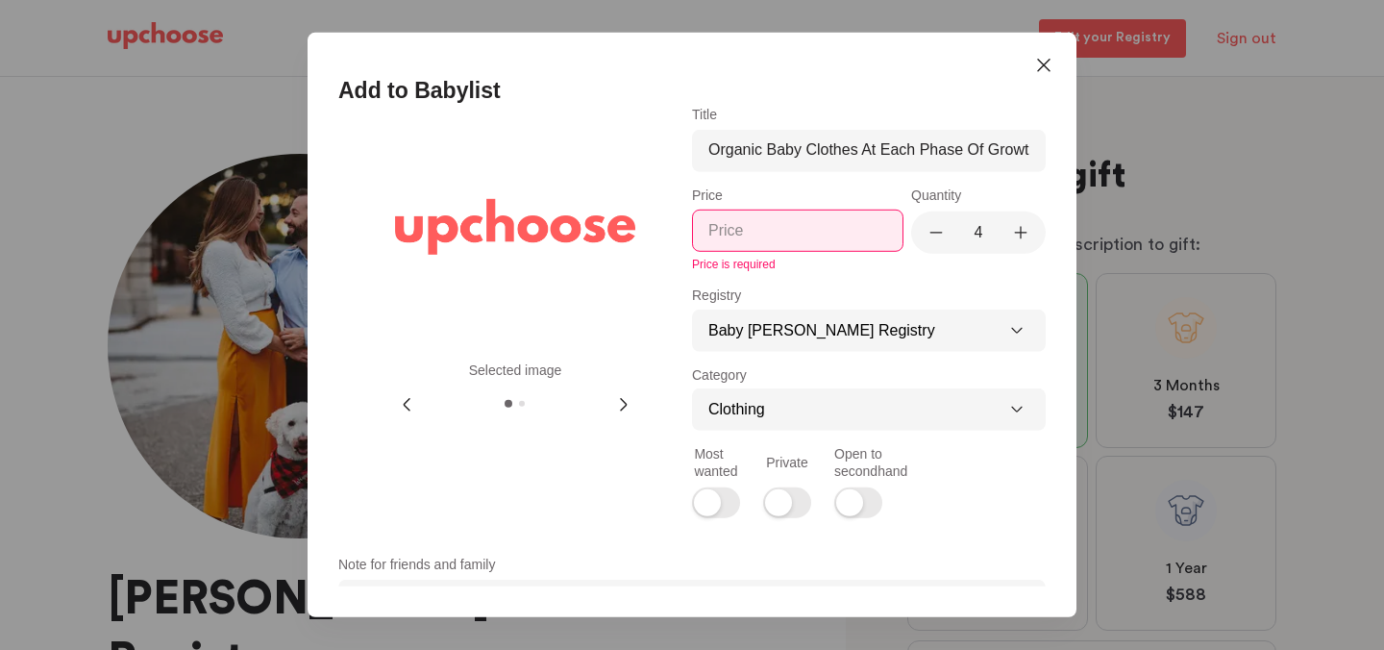
click at [1022, 231] on icon "Plus" at bounding box center [1020, 232] width 19 height 19
click at [808, 231] on input "Price" at bounding box center [798, 230] width 179 height 20
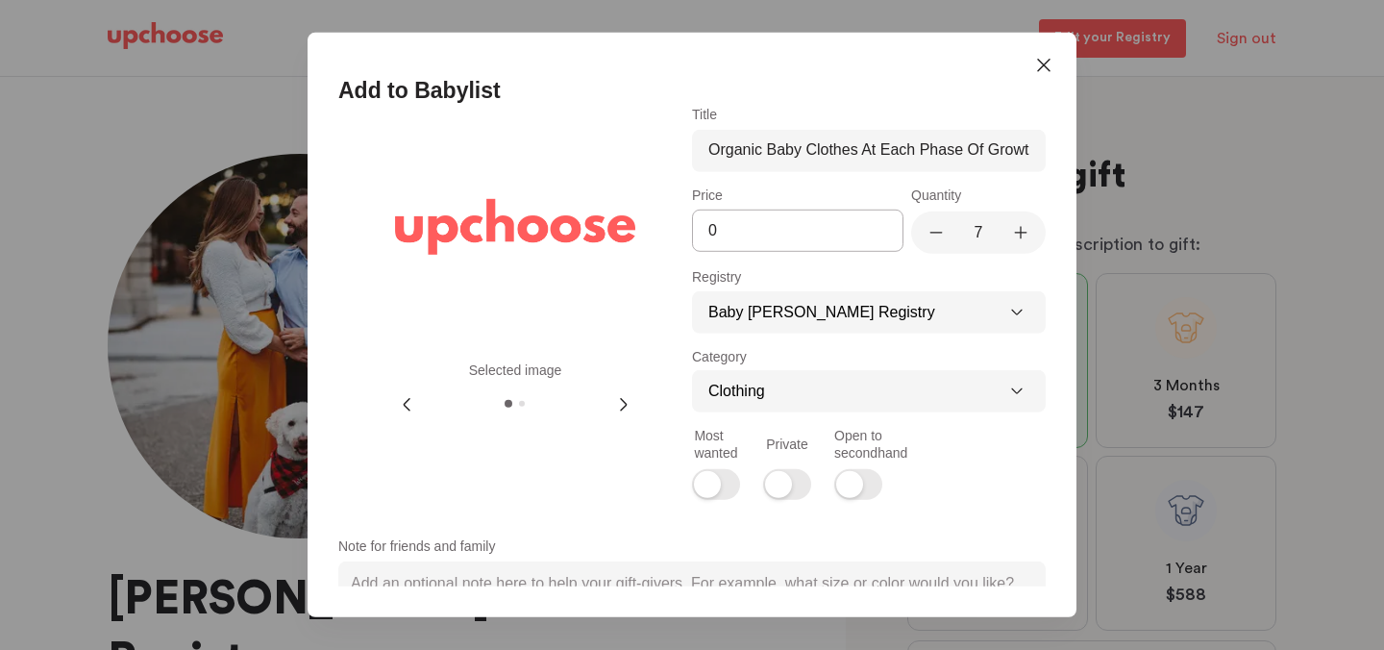
type input "0"
click at [1020, 229] on icon "Plus" at bounding box center [1021, 232] width 12 height 12
click at [817, 142] on input "Title" at bounding box center [869, 150] width 321 height 20
drag, startPoint x: 859, startPoint y: 157, endPoint x: 1059, endPoint y: 155, distance: 200.0
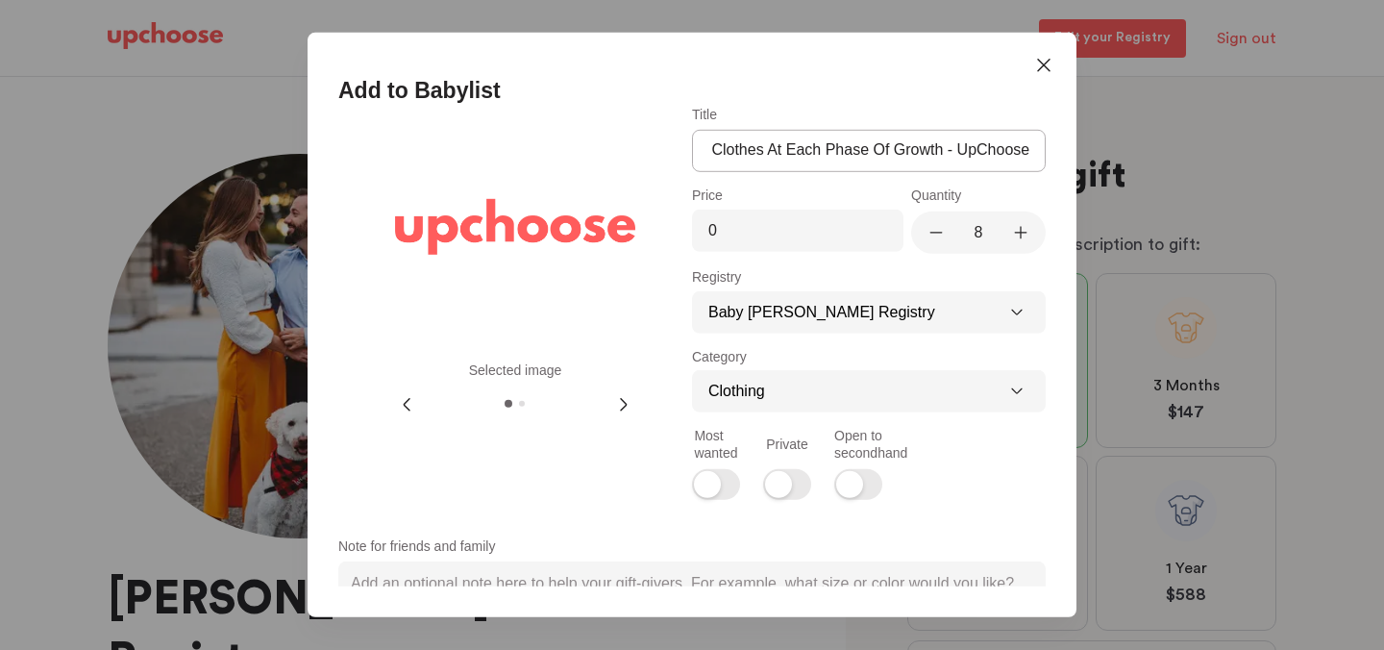
click at [1059, 156] on div "Selected image Previous Image Next Image Title Price 0 Quantity 8 Registry Baby…" at bounding box center [692, 347] width 769 height 480
click at [963, 153] on input "Title" at bounding box center [869, 150] width 321 height 20
drag, startPoint x: 954, startPoint y: 151, endPoint x: 589, endPoint y: 149, distance: 364.3
click at [589, 149] on div "Selected image Previous Image Next Image Title Price 0 Quantity 8 Registry Baby…" at bounding box center [692, 315] width 708 height 416
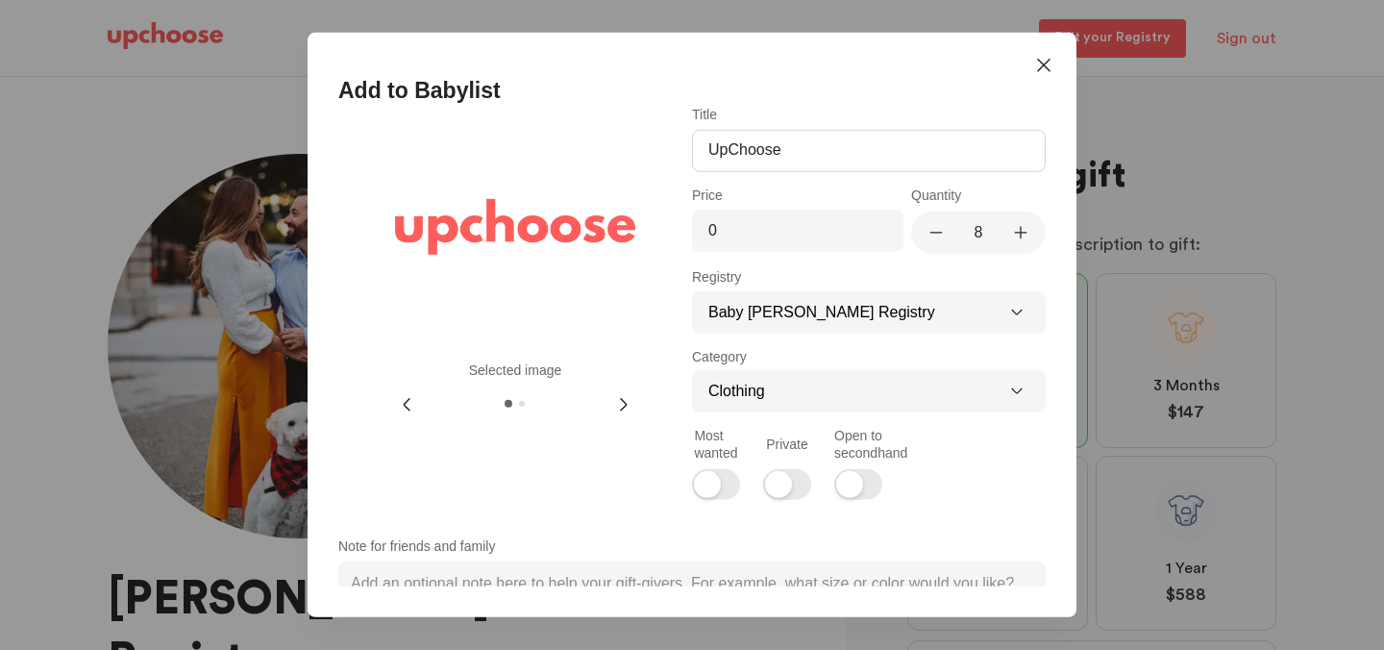
click at [791, 155] on input "UpChoose" at bounding box center [869, 150] width 321 height 20
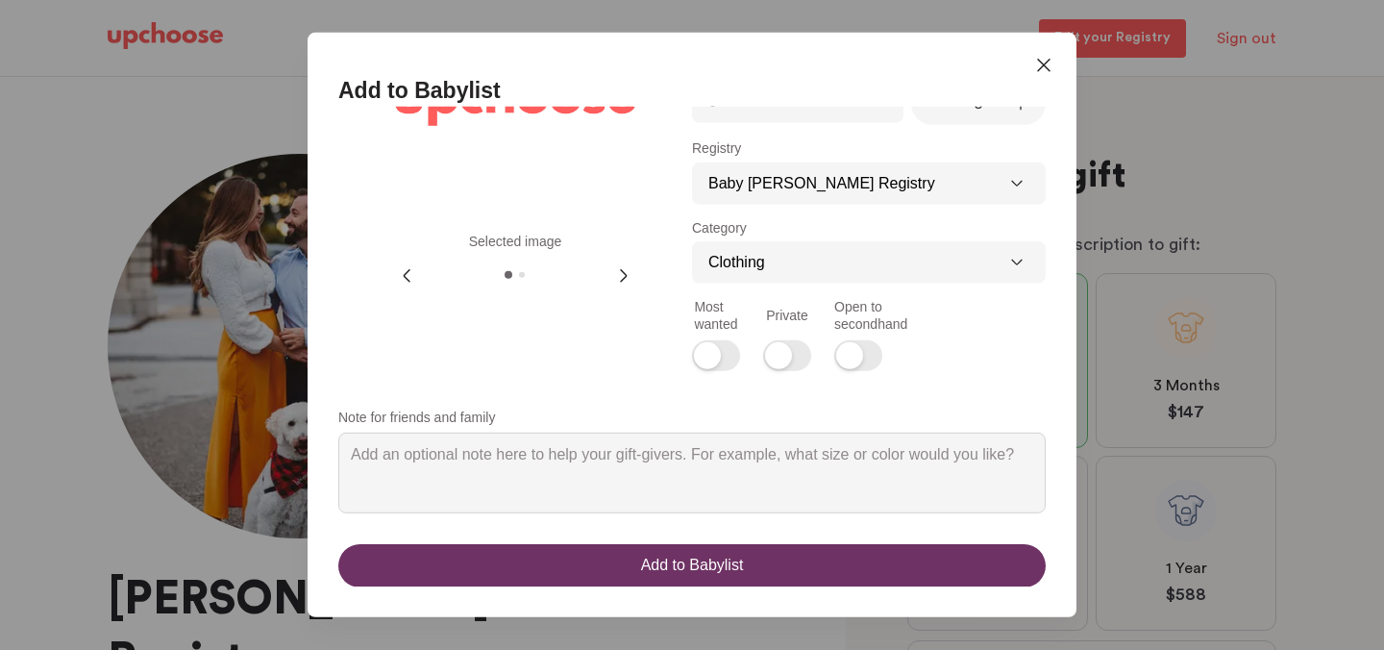
type input "UpChoose Registry-Sustainable Clothing Rental"
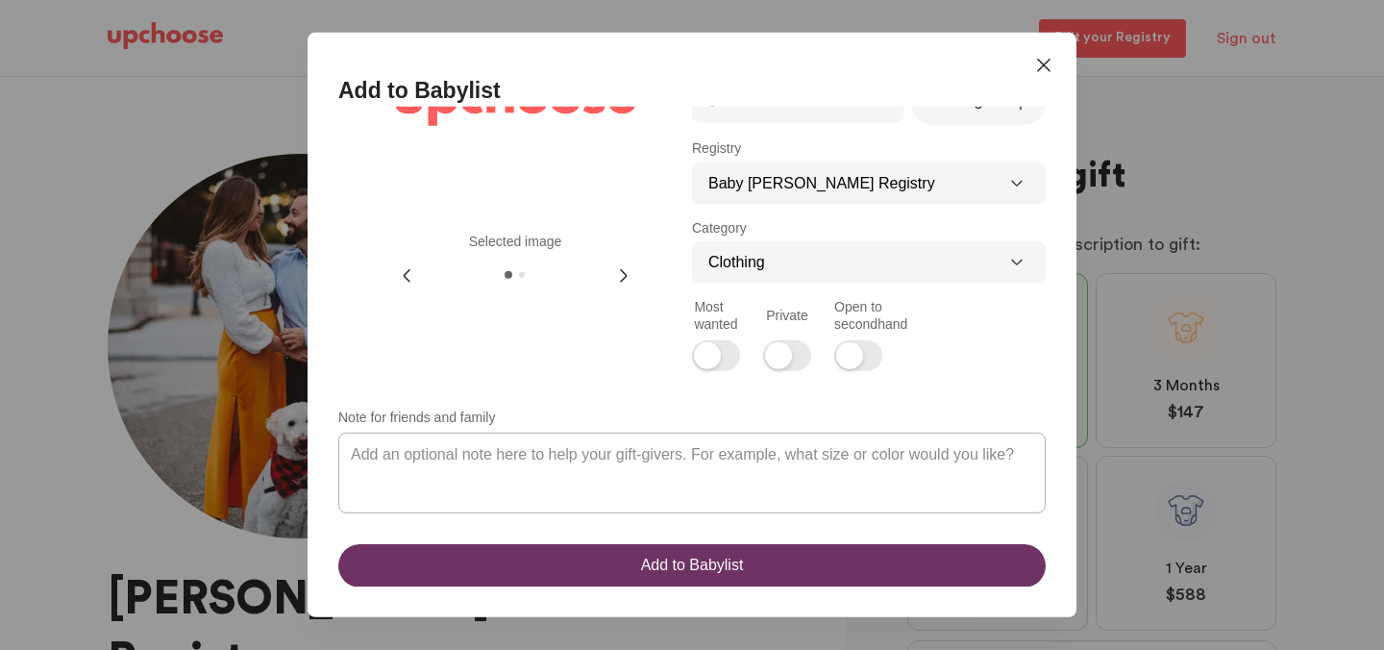
scroll to position [0, 0]
click at [713, 466] on textarea "Note for friends and family" at bounding box center [692, 472] width 708 height 81
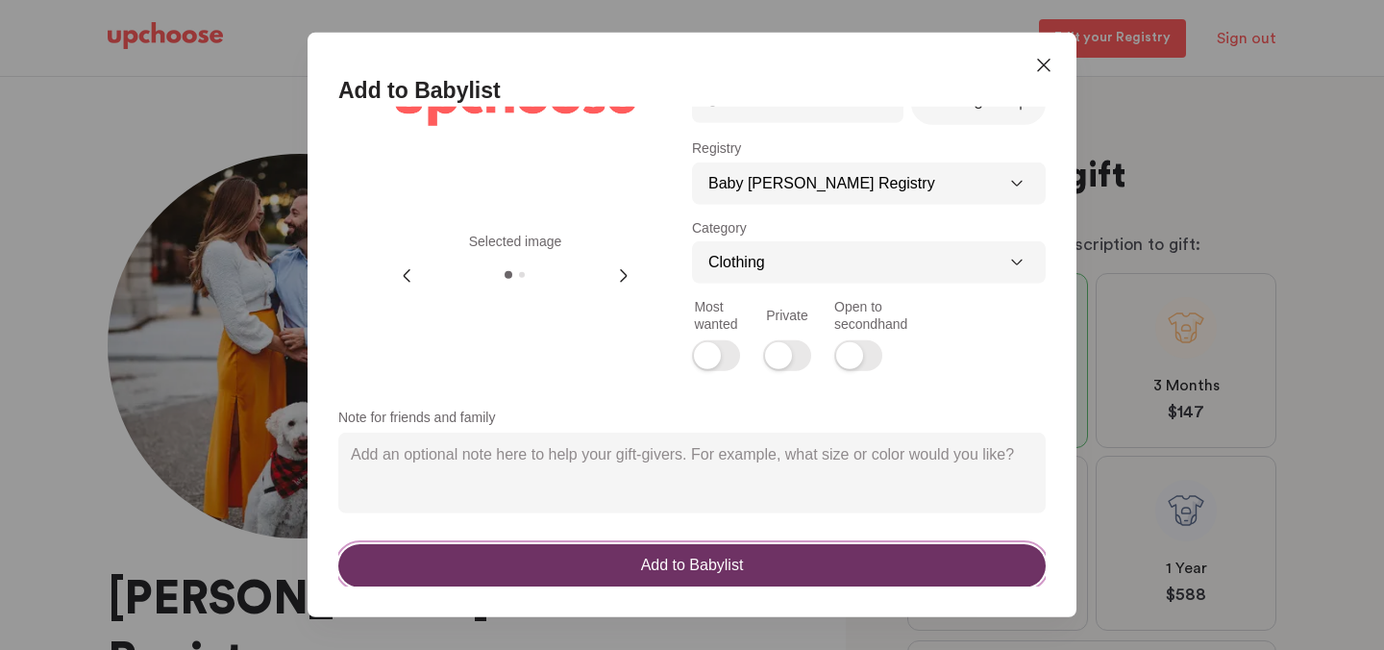
click at [657, 563] on div "Add to Babylist" at bounding box center [692, 565] width 103 height 20
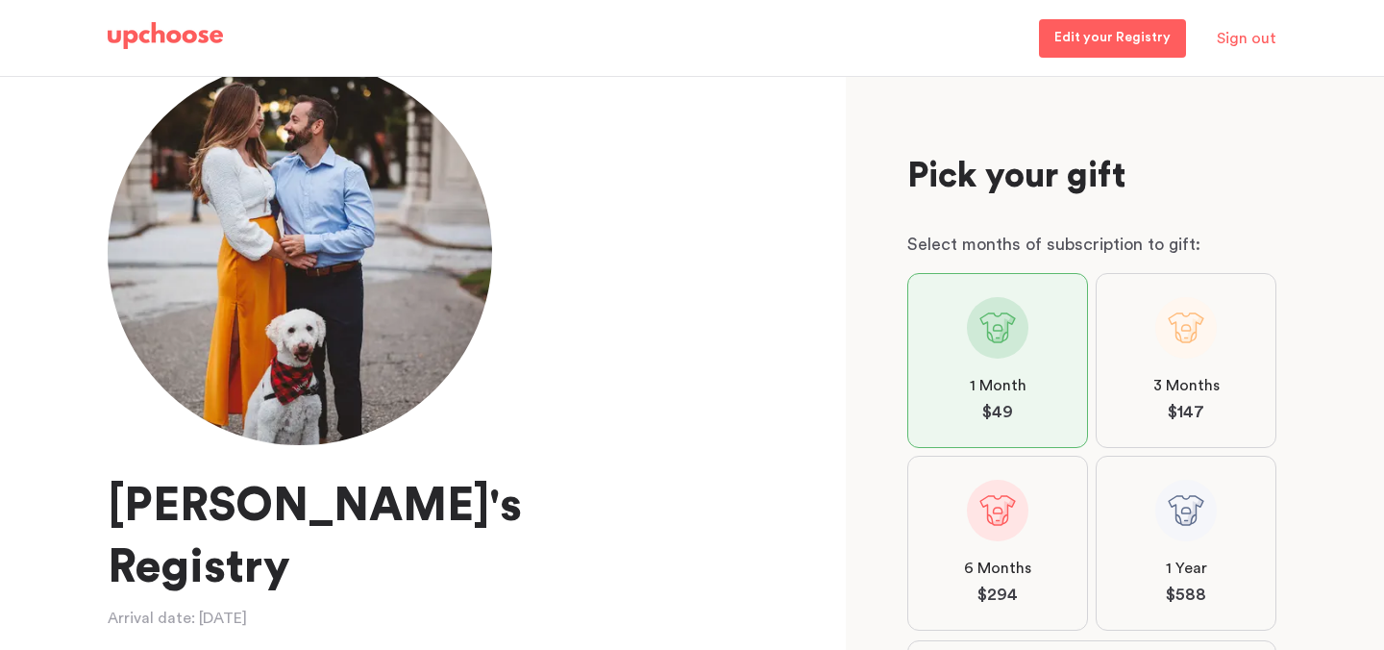
scroll to position [99, 0]
